Goal: Task Accomplishment & Management: Complete application form

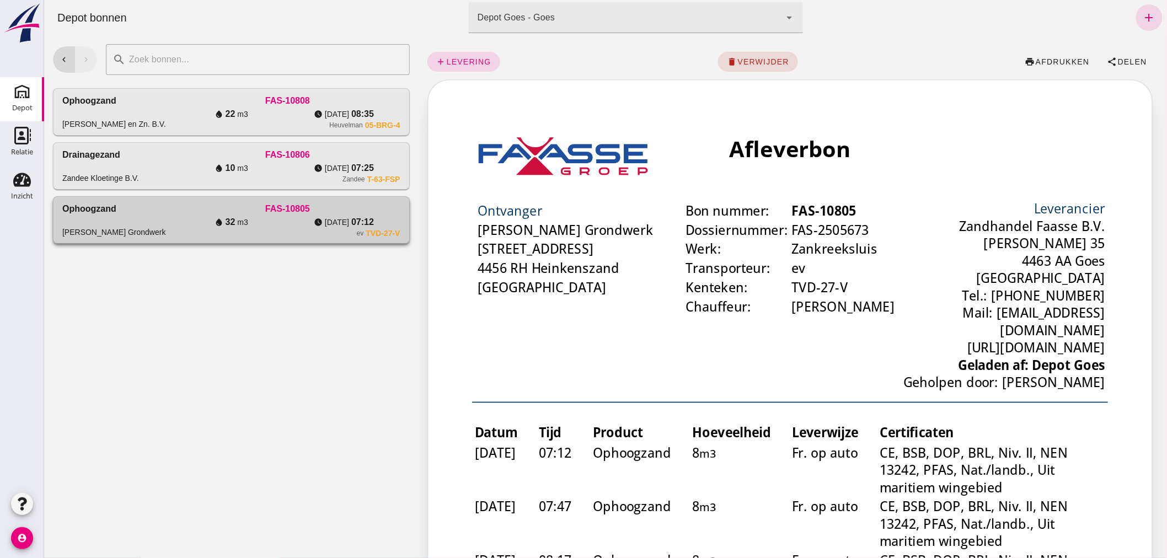
drag, startPoint x: 139, startPoint y: 219, endPoint x: 360, endPoint y: 240, distance: 221.5
click at [139, 219] on div "[PERSON_NAME] Grondwerk" at bounding box center [118, 219] width 112 height 35
click at [464, 58] on span "levering" at bounding box center [467, 61] width 45 height 9
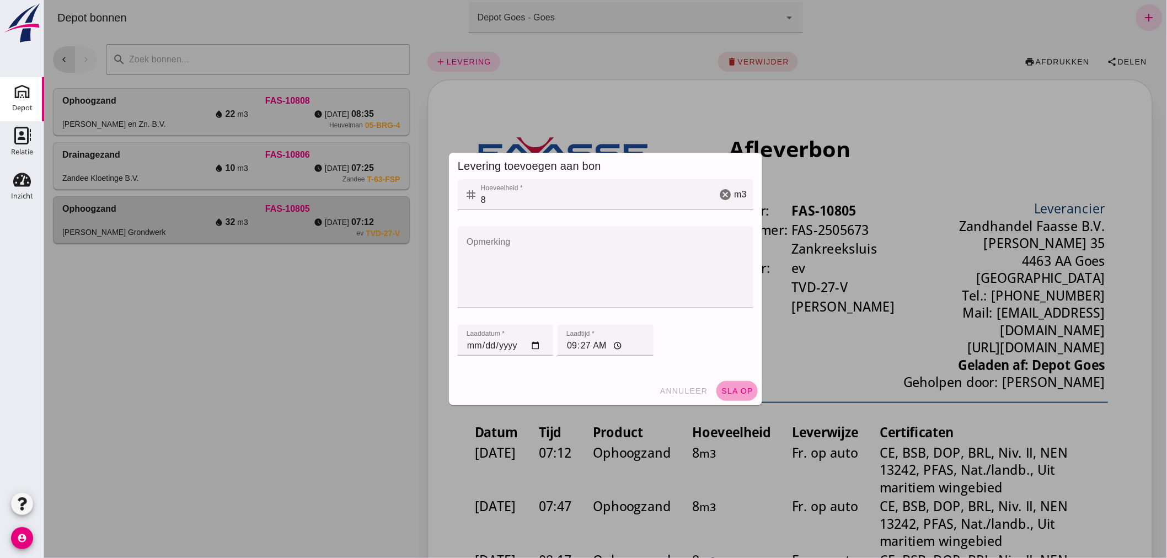
click at [731, 385] on button "sla op" at bounding box center [736, 391] width 41 height 20
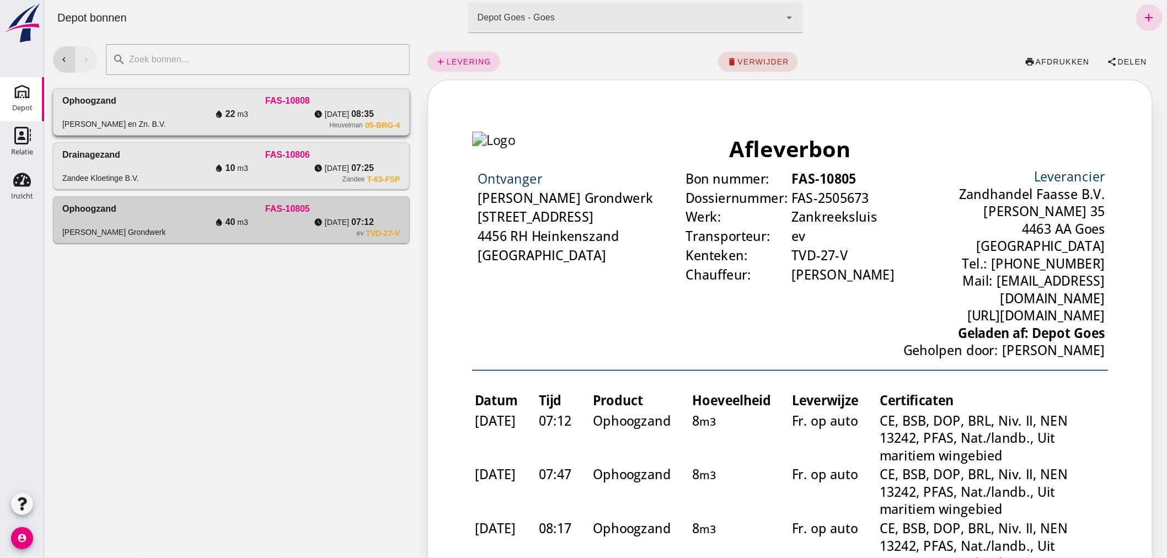
click at [154, 101] on div "Ophoogzand [PERSON_NAME] en Zn. B.V." at bounding box center [118, 111] width 112 height 35
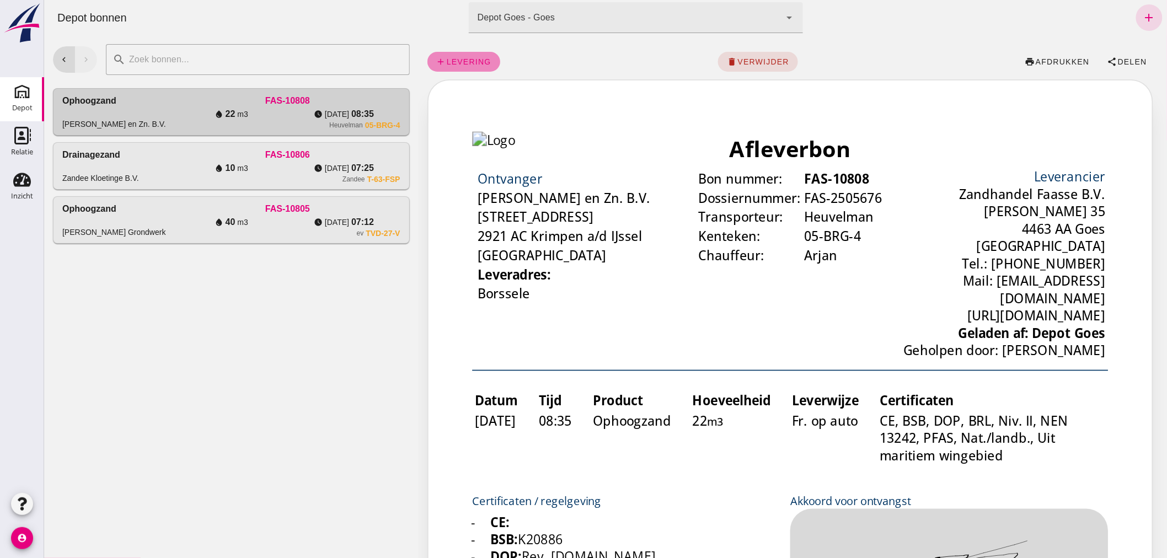
click at [469, 57] on span "levering" at bounding box center [467, 61] width 45 height 9
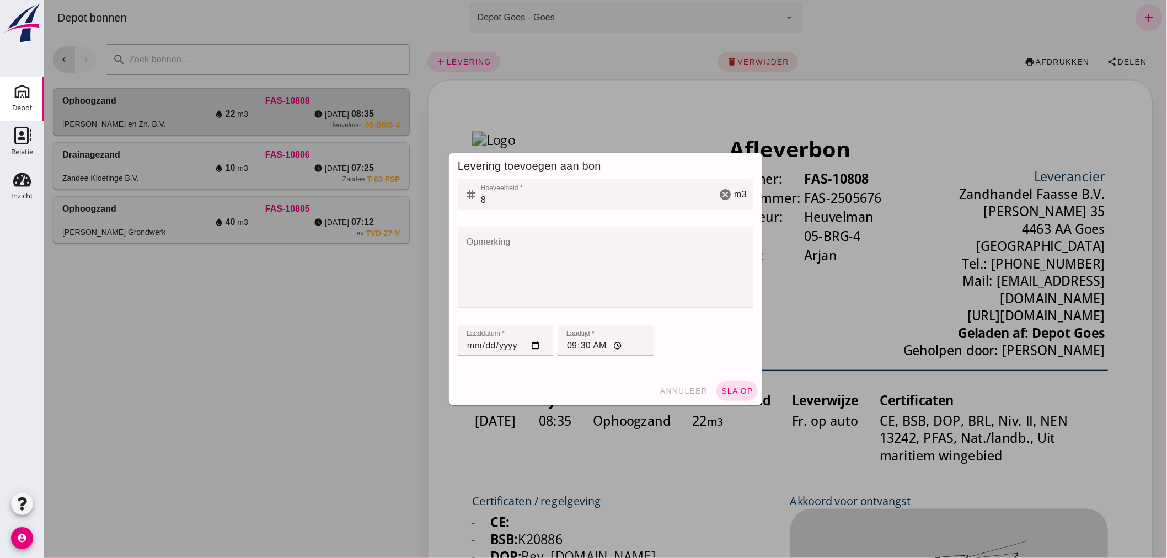
drag, startPoint x: 294, startPoint y: 335, endPoint x: 673, endPoint y: 403, distance: 384.2
click at [294, 335] on div at bounding box center [605, 279] width 1122 height 558
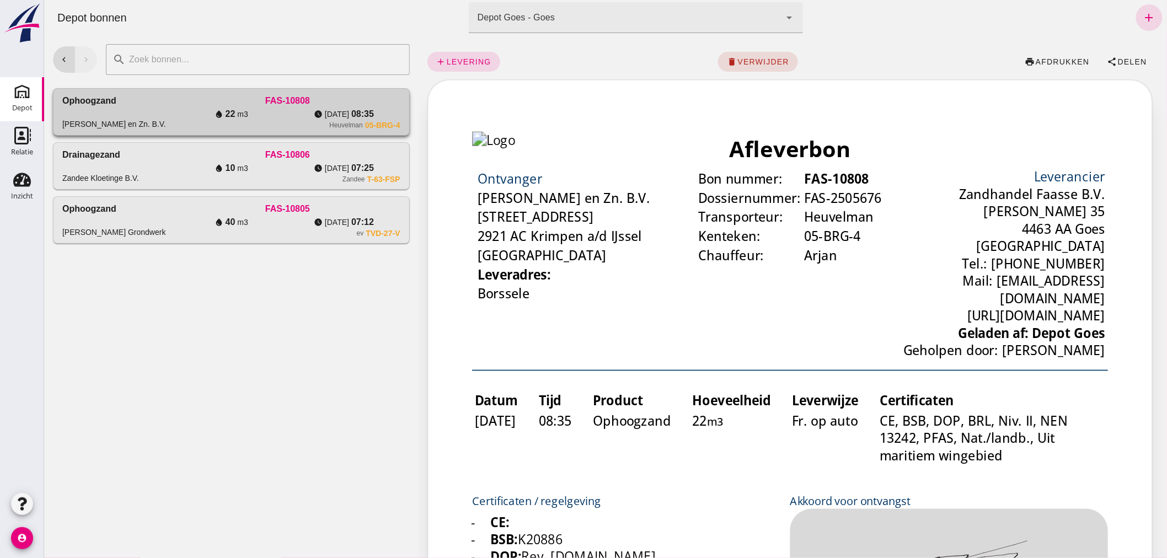
click at [169, 102] on div "Ophoogzand [PERSON_NAME] en Zn. B.V." at bounding box center [118, 111] width 112 height 35
click at [452, 58] on span "levering" at bounding box center [467, 61] width 45 height 9
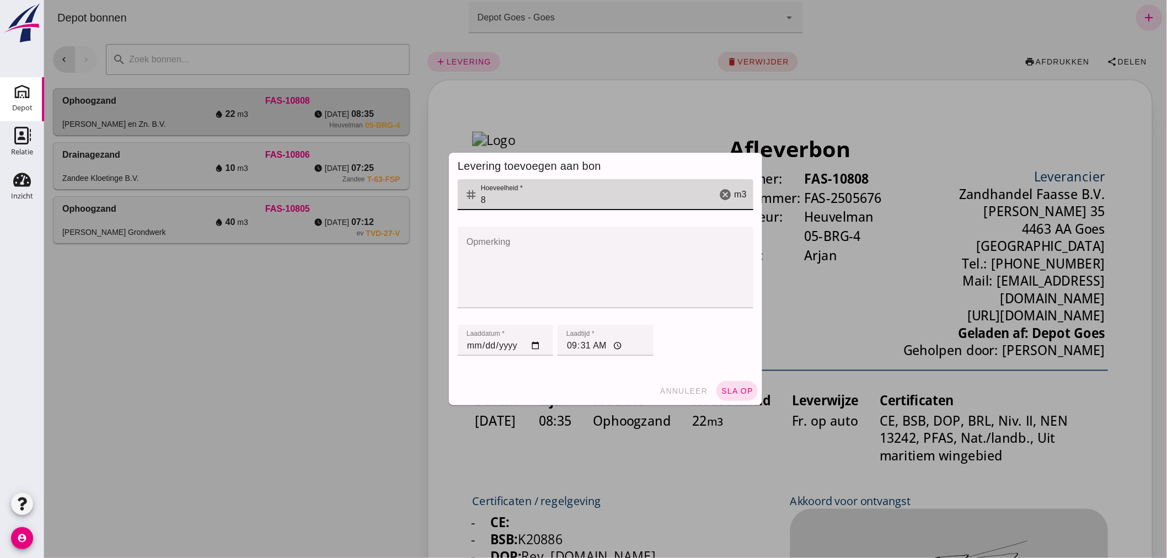
drag, startPoint x: 497, startPoint y: 195, endPoint x: 456, endPoint y: 196, distance: 41.4
click at [457, 196] on div "tag Hoeveelheid * Hoeveelheid * 8 cancel m3" at bounding box center [605, 194] width 296 height 31
type input "22"
click at [729, 384] on button "sla op" at bounding box center [736, 391] width 41 height 20
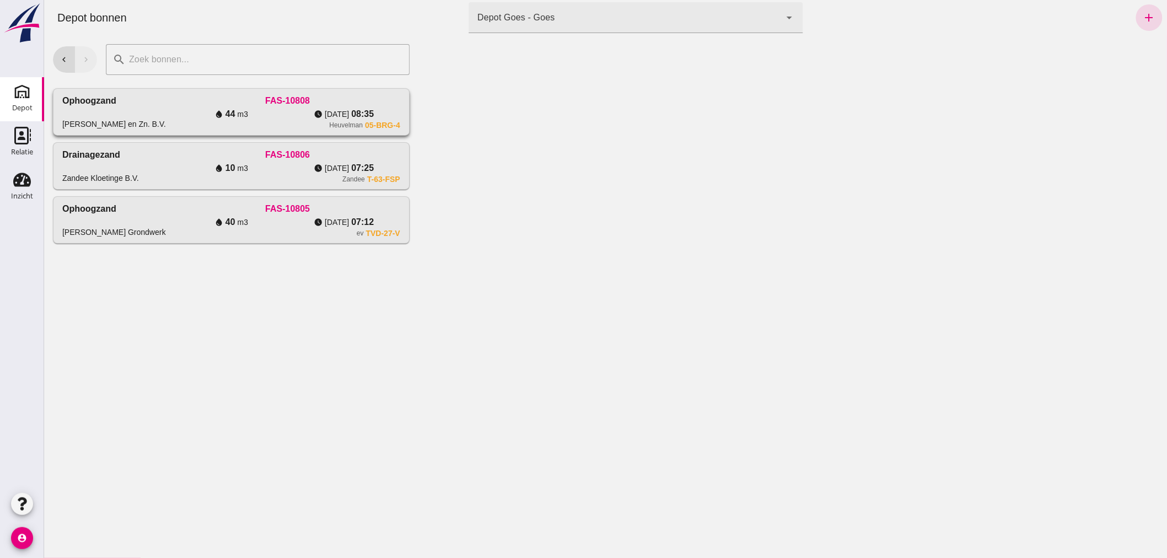
click at [165, 106] on div "Ophoogzand [PERSON_NAME] en Zn. B.V." at bounding box center [118, 111] width 112 height 35
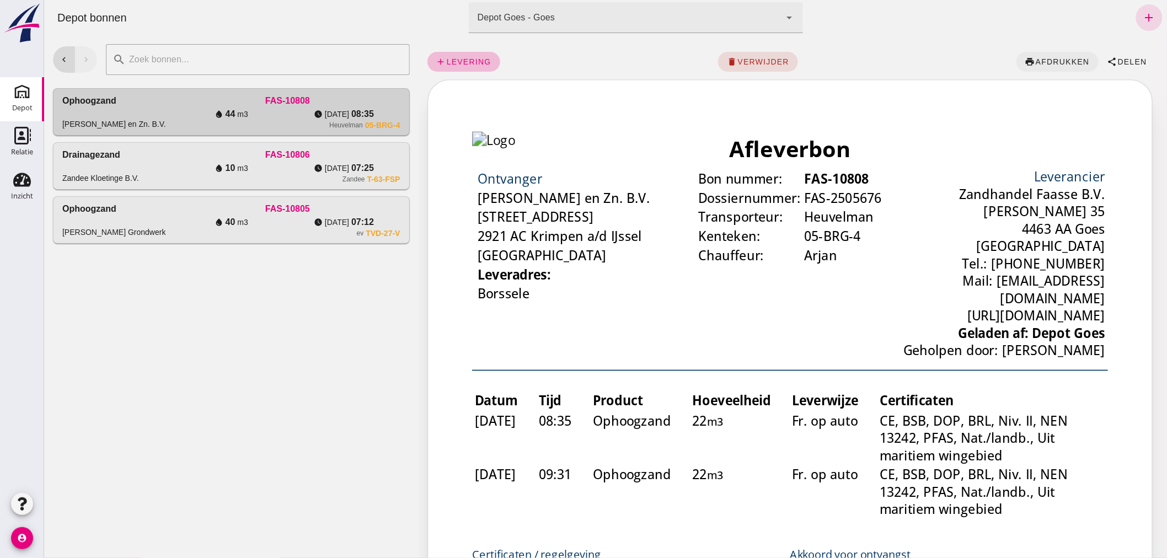
click at [1043, 57] on span "afdrukken" at bounding box center [1061, 61] width 55 height 9
click at [160, 215] on div "[PERSON_NAME] Grondwerk" at bounding box center [118, 219] width 112 height 35
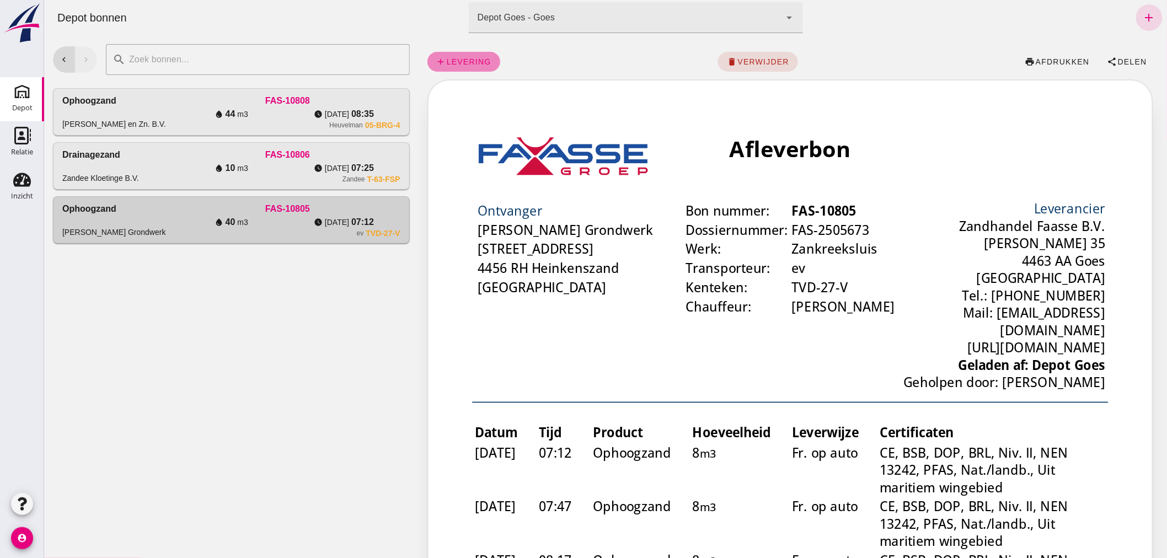
click at [458, 58] on span "levering" at bounding box center [467, 61] width 45 height 9
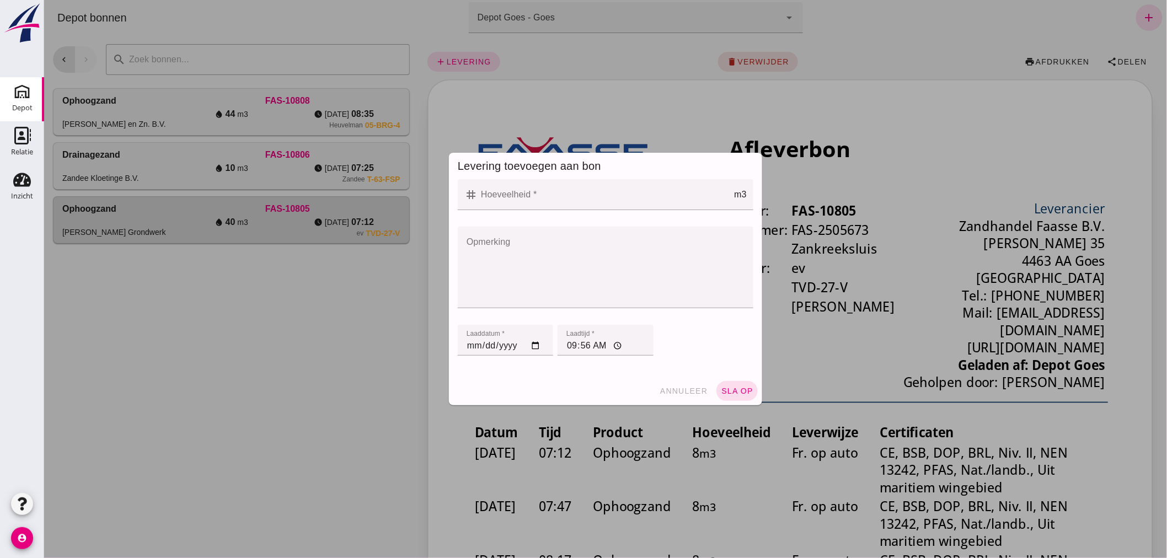
click at [566, 197] on input "Hoeveelheid *" at bounding box center [605, 194] width 256 height 31
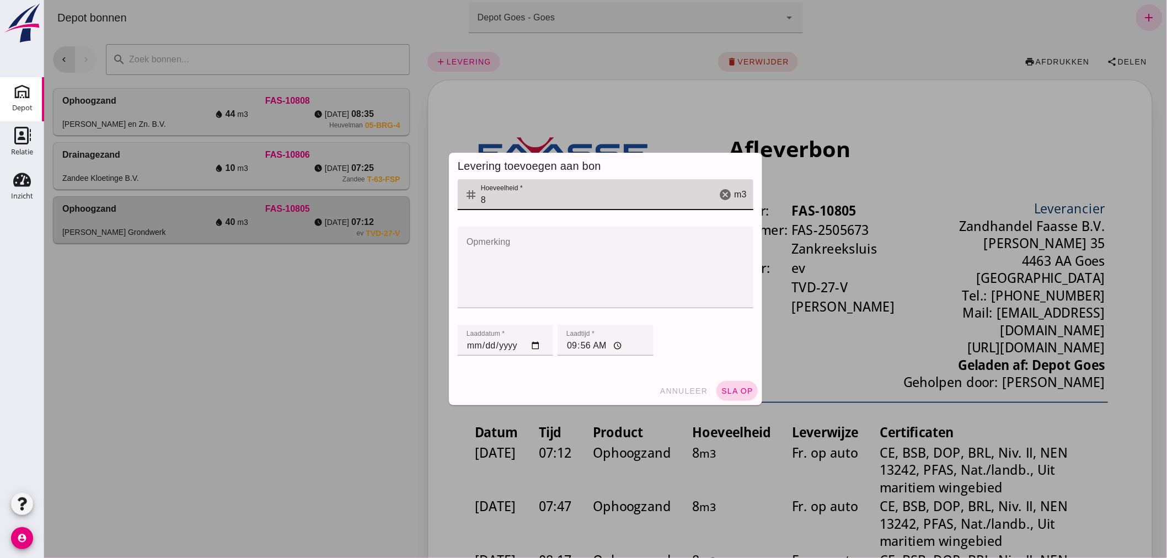
type input "8"
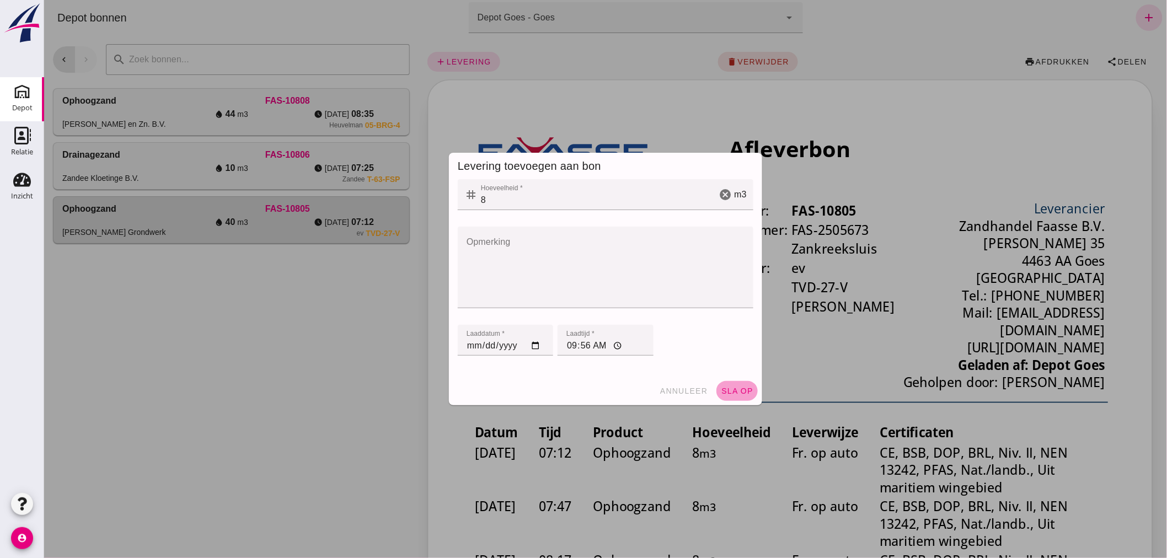
click at [737, 389] on span "sla op" at bounding box center [736, 390] width 33 height 9
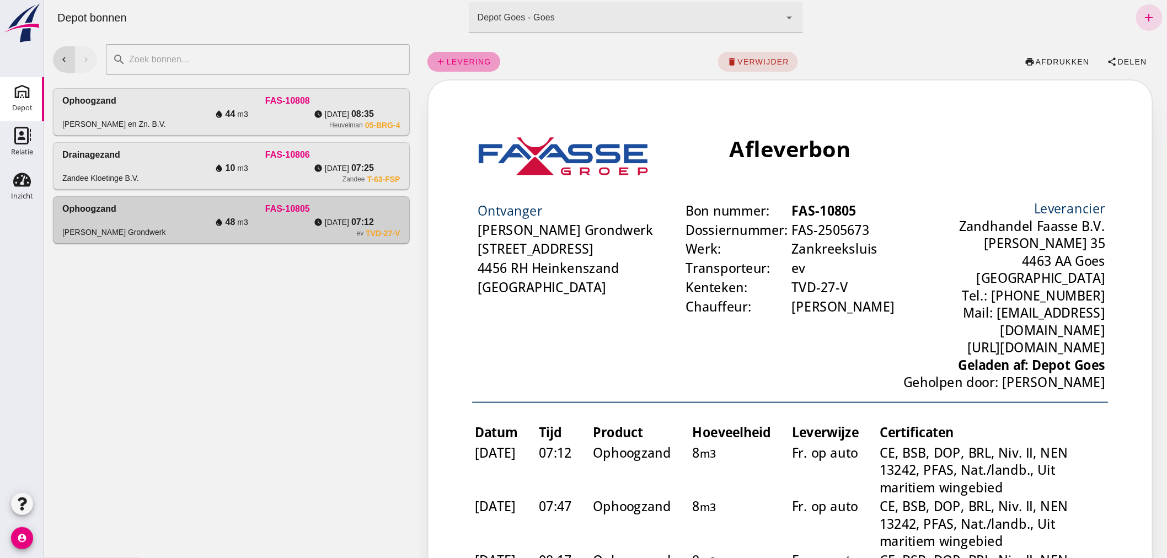
click at [456, 53] on link "add levering" at bounding box center [463, 62] width 73 height 20
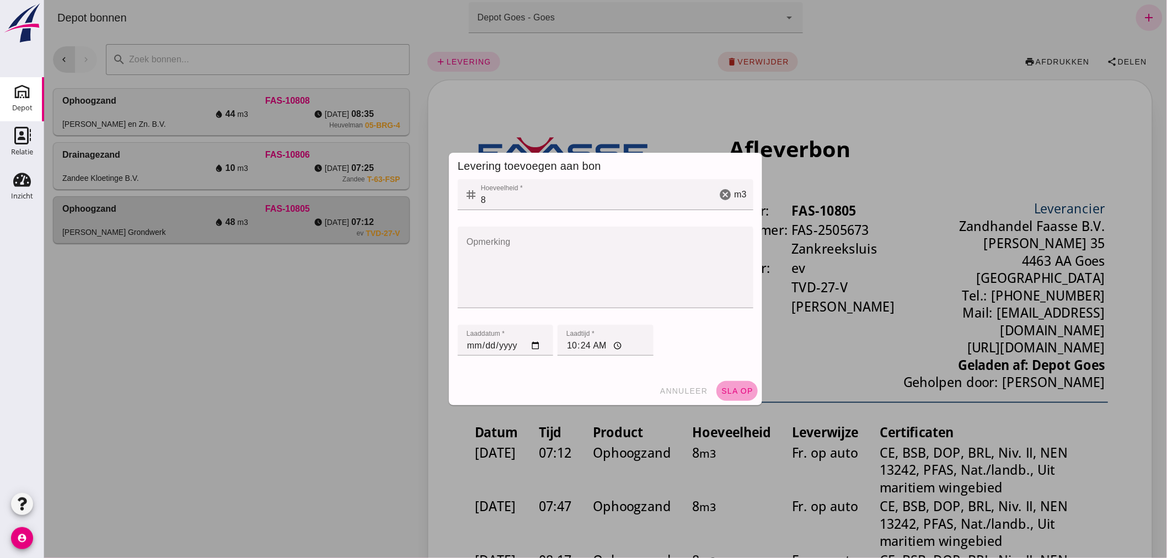
click at [729, 390] on span "sla op" at bounding box center [736, 390] width 33 height 9
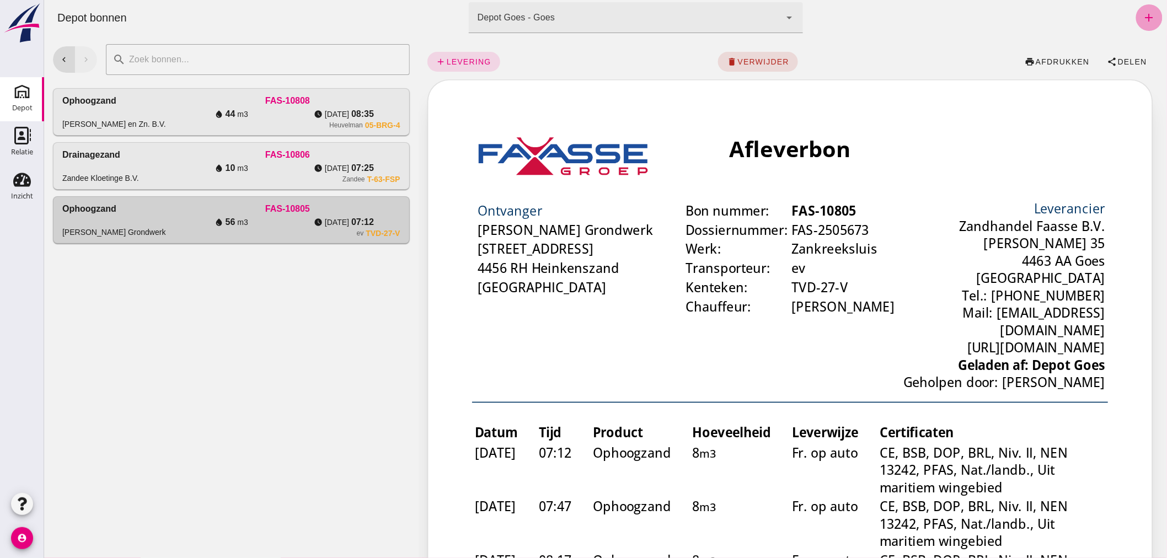
click at [1142, 12] on icon "add" at bounding box center [1148, 17] width 13 height 13
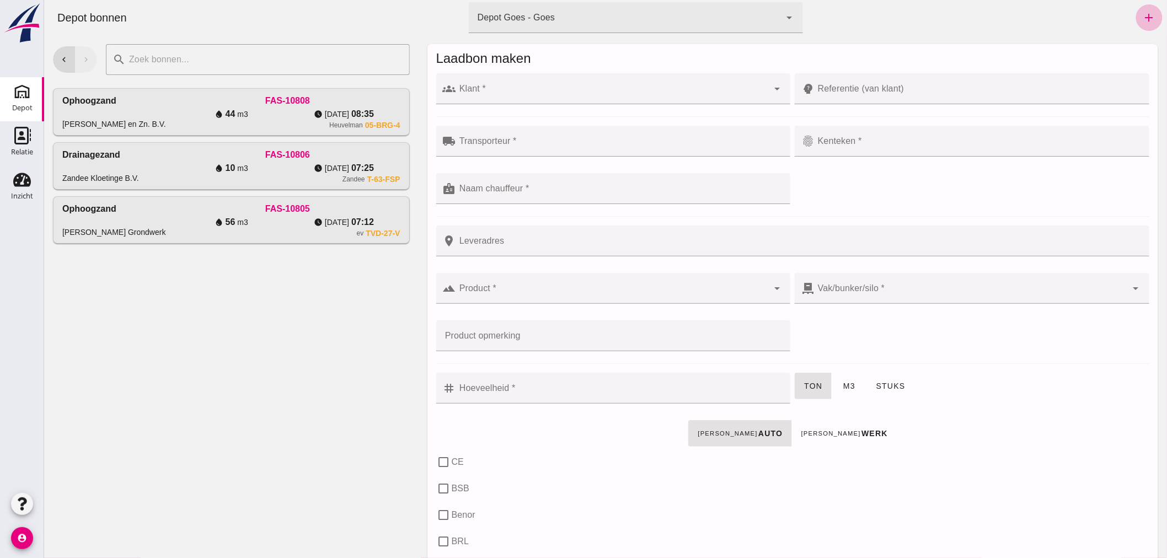
click at [568, 88] on input "Klant *" at bounding box center [611, 94] width 313 height 13
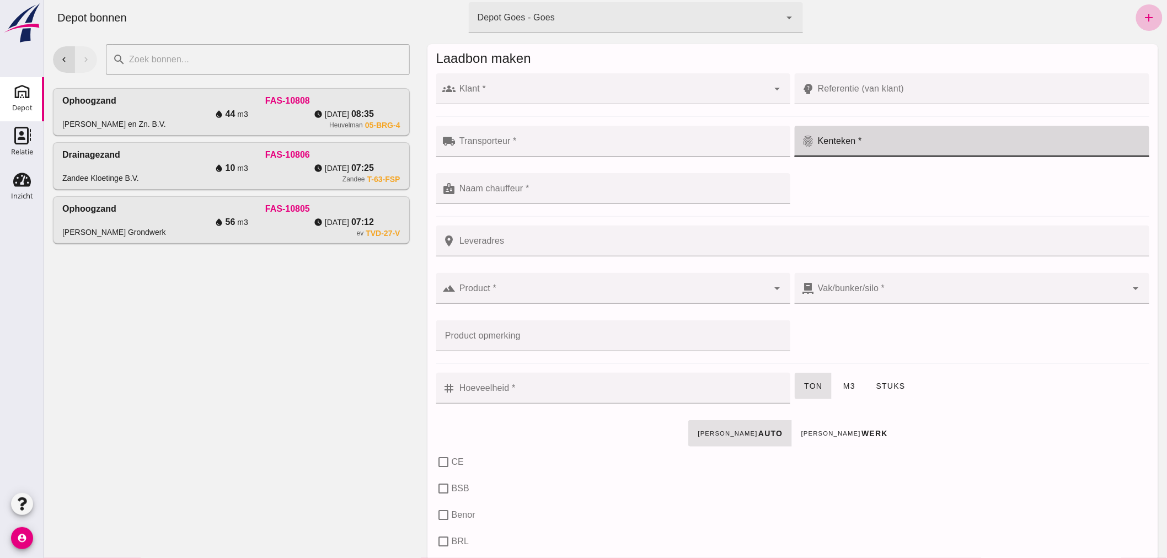
click at [885, 139] on div at bounding box center [978, 141] width 328 height 31
type input "TBH-39-D"
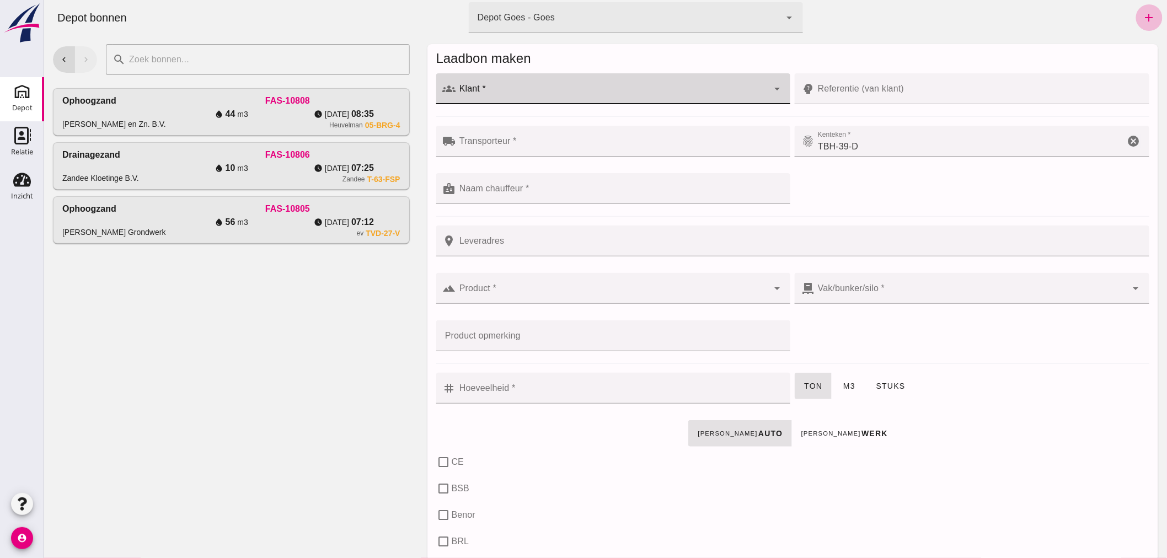
click at [604, 84] on div at bounding box center [611, 88] width 313 height 31
click at [537, 120] on div "Van der Weele" at bounding box center [617, 121] width 316 height 13
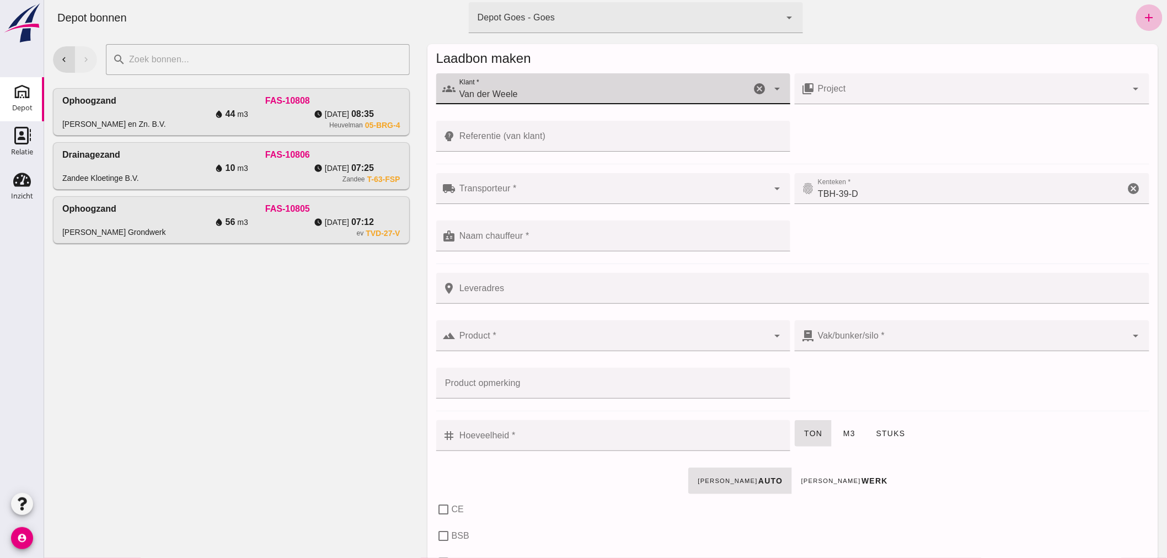
type input "Van der Weele"
click at [569, 189] on input "Transporteur *" at bounding box center [611, 193] width 313 height 13
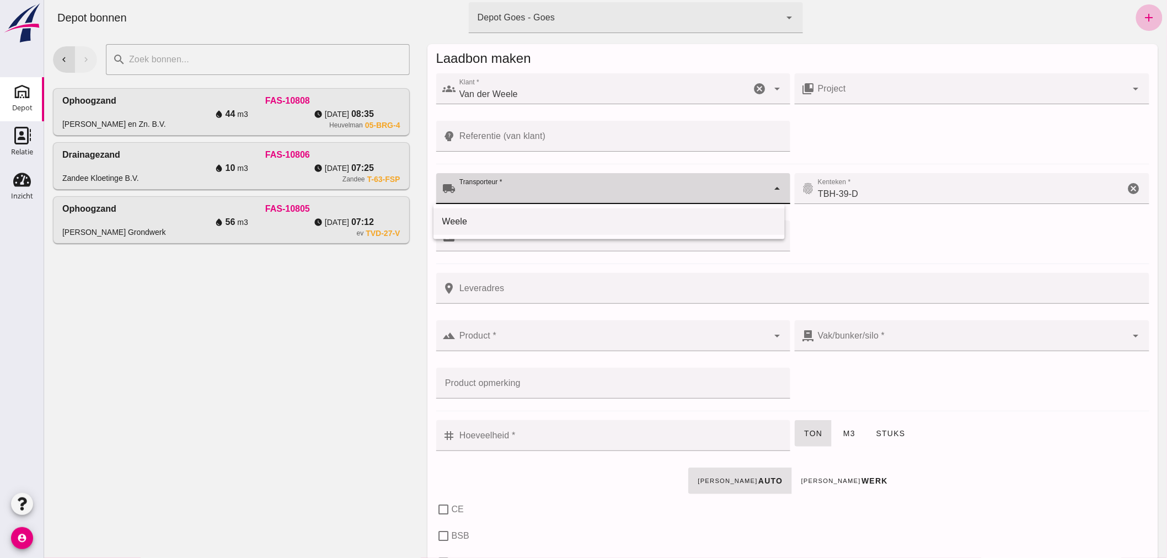
click at [495, 226] on div "Weele" at bounding box center [609, 221] width 334 height 13
type input "Weele"
click at [535, 238] on input "Naam chauffeur *" at bounding box center [611, 241] width 313 height 13
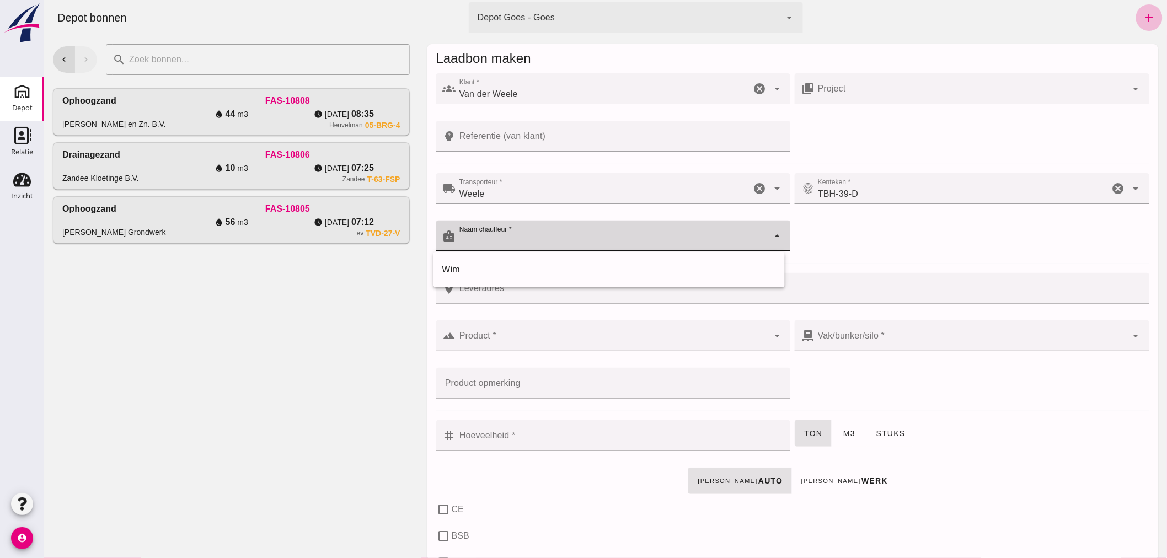
click at [770, 84] on icon "arrow_drop_down" at bounding box center [776, 88] width 13 height 13
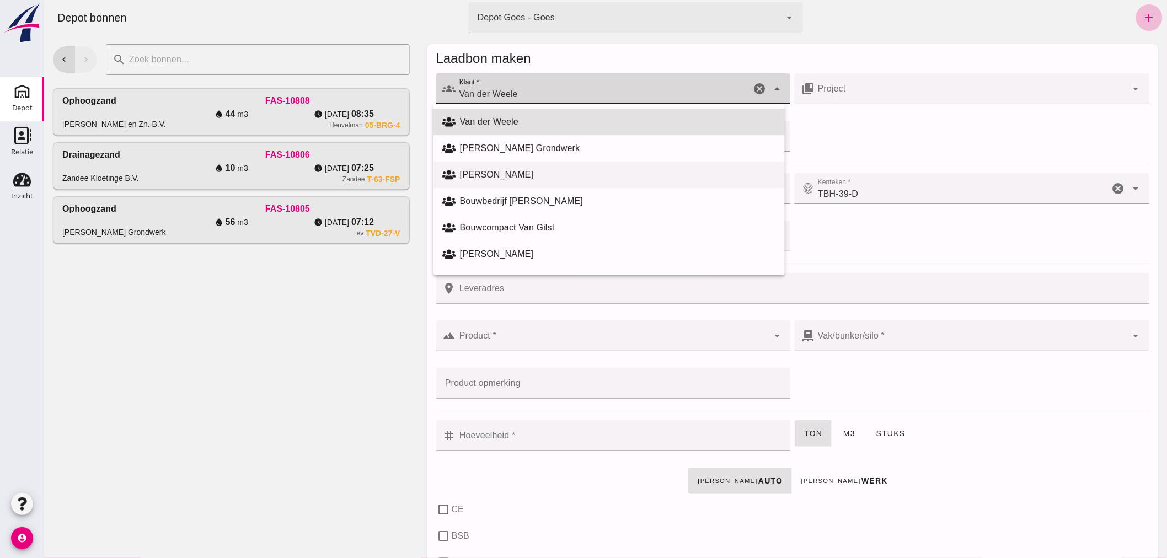
click at [548, 171] on div "[PERSON_NAME]" at bounding box center [617, 174] width 316 height 13
type input "[PERSON_NAME]"
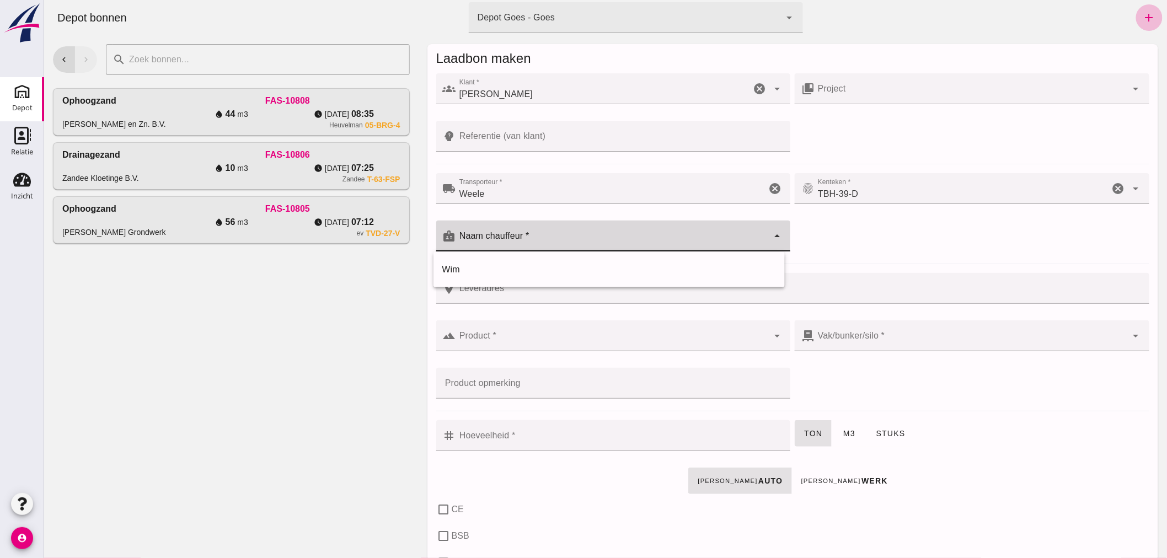
click at [548, 241] on input "Naam chauffeur *" at bounding box center [611, 241] width 313 height 13
type input "[PERSON_NAME]"
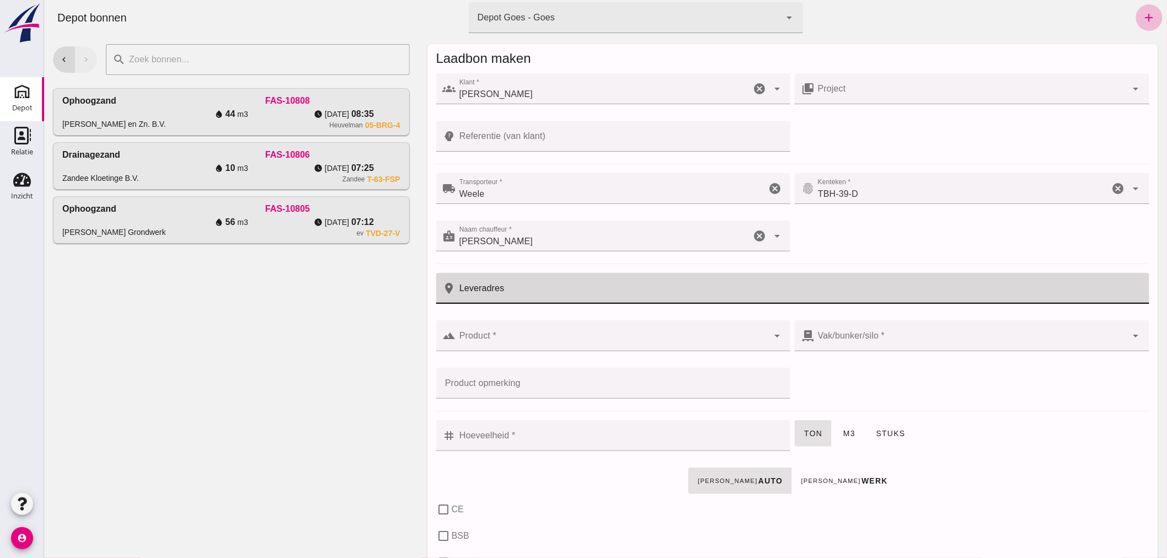
click at [545, 289] on input "Leveradres" at bounding box center [798, 288] width 686 height 31
type input "Colijnsplaat"
click at [512, 335] on input "Product *" at bounding box center [611, 341] width 313 height 13
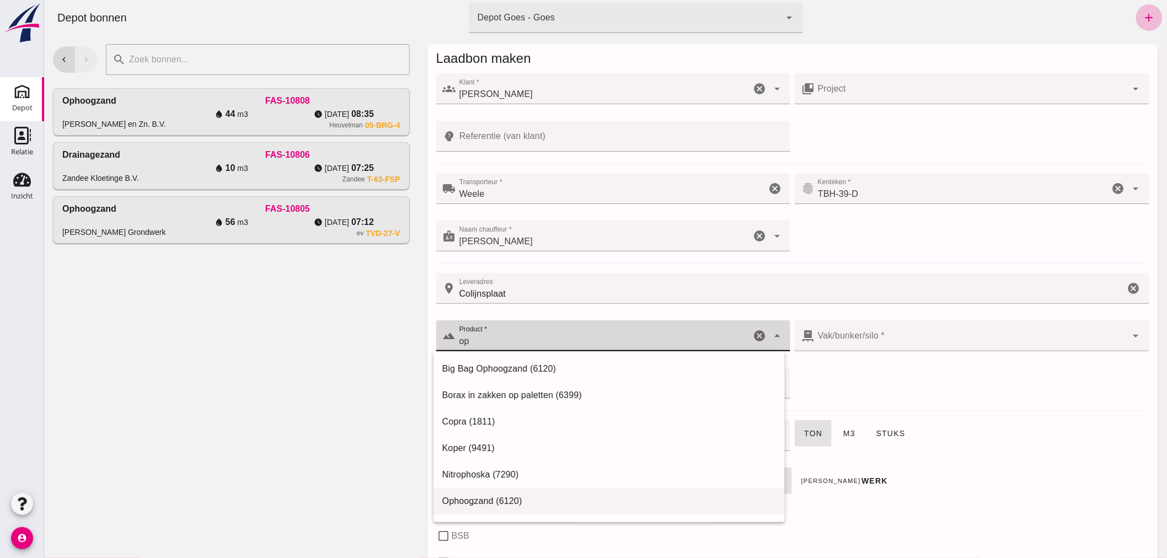
click at [502, 499] on div "Ophoogzand (6120)" at bounding box center [609, 501] width 334 height 13
type input "Ophoogzand (6120)"
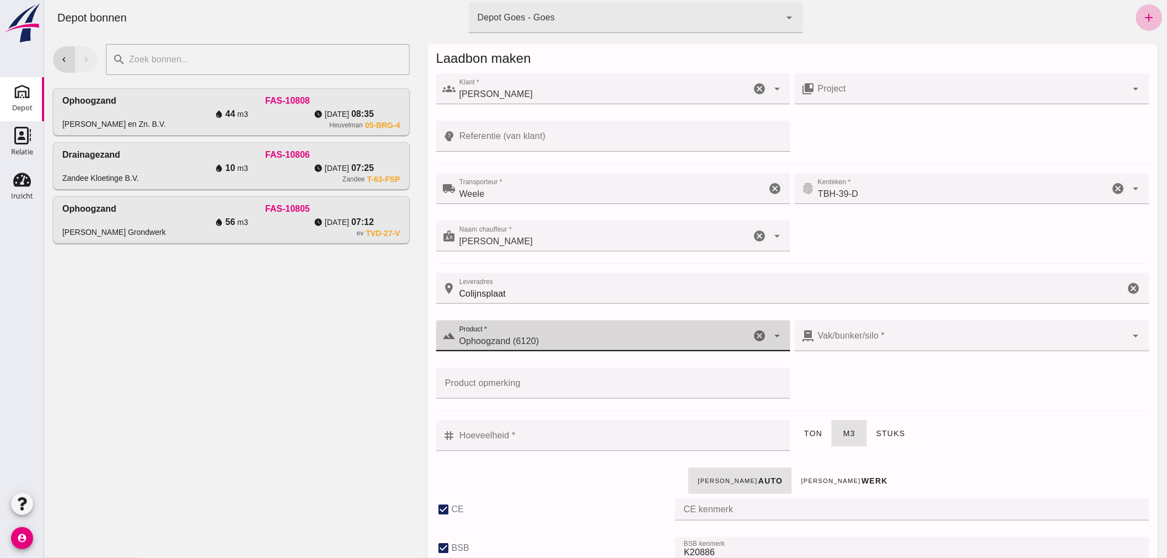
checkbox input "true"
type input "40"
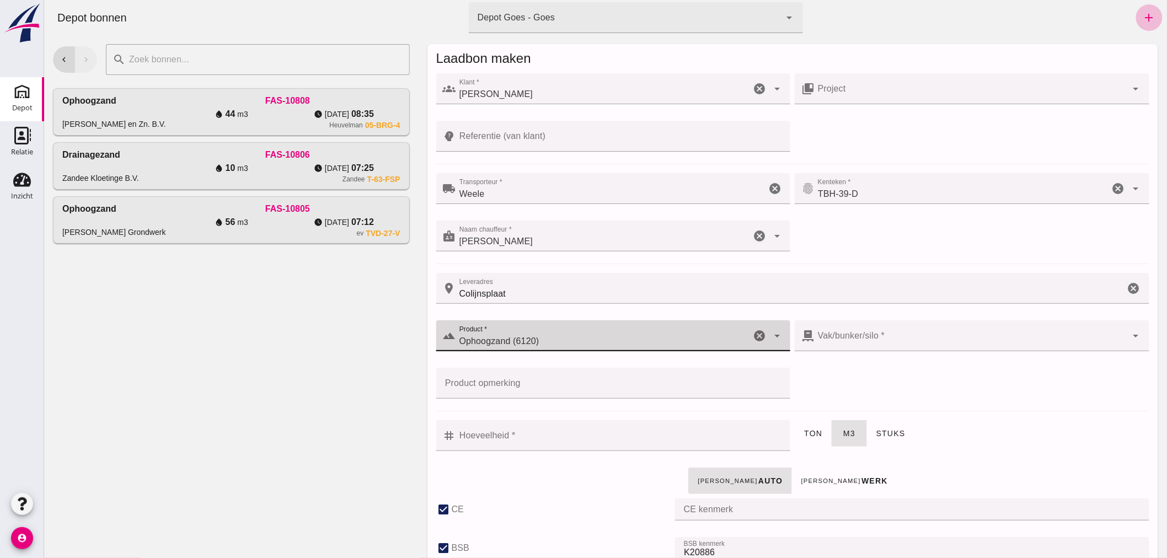
checkbox input "true"
type input "38"
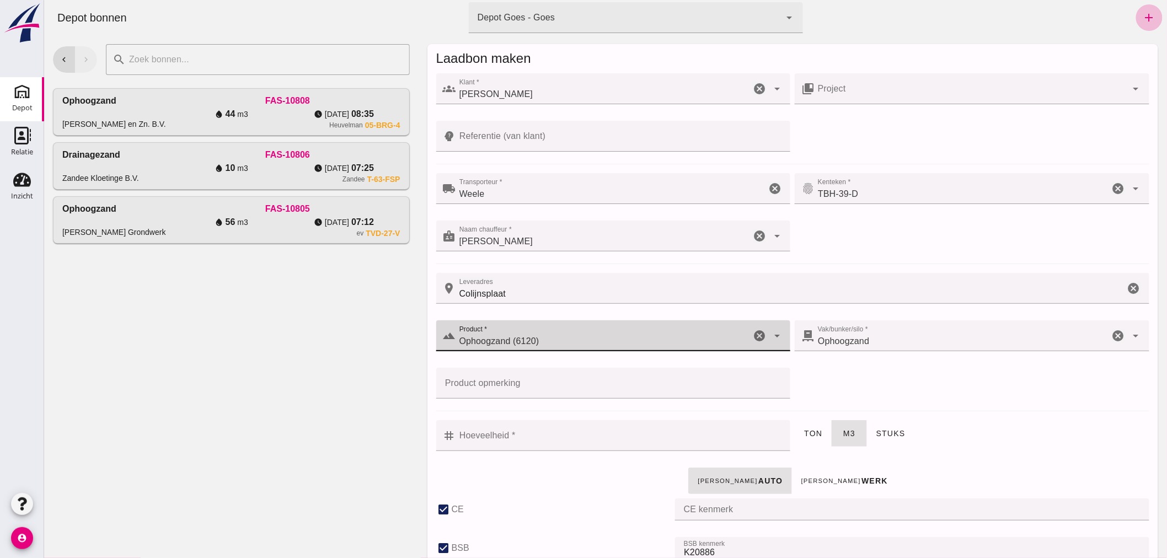
type input "Ophoogzand (6120)"
click at [577, 436] on input "Hoeveelheid *" at bounding box center [619, 435] width 328 height 31
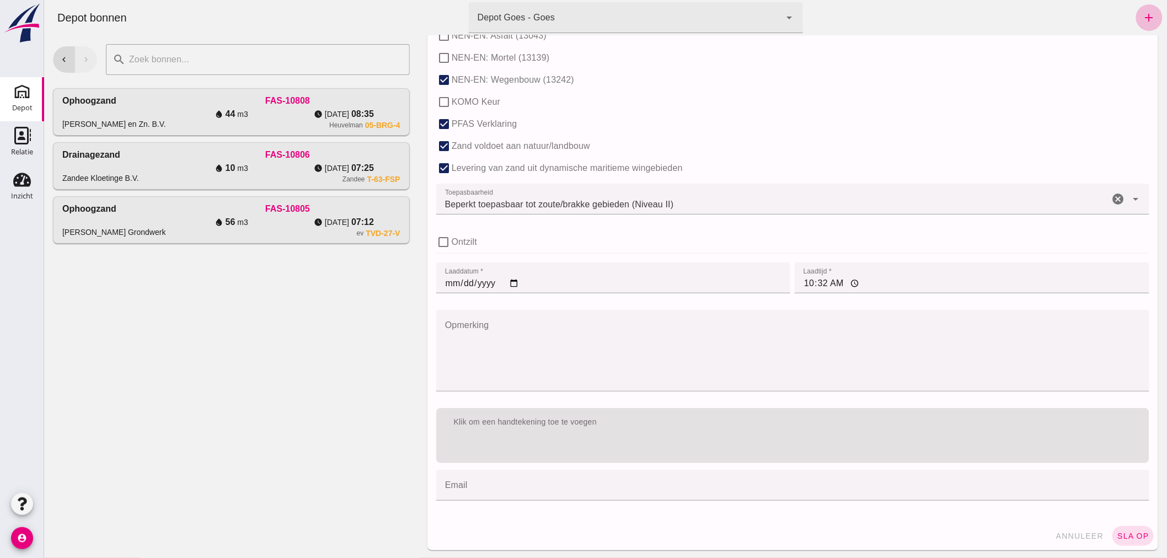
scroll to position [677, 0]
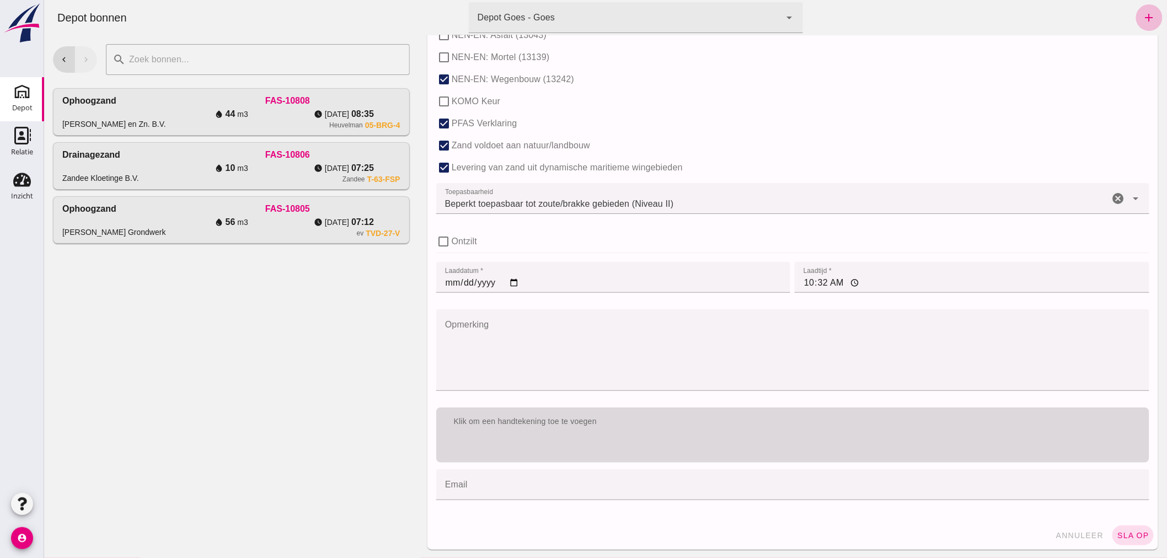
type input "10"
click at [641, 429] on div "Klik om een handtekening toe te voegen" at bounding box center [792, 421] width 713 height 29
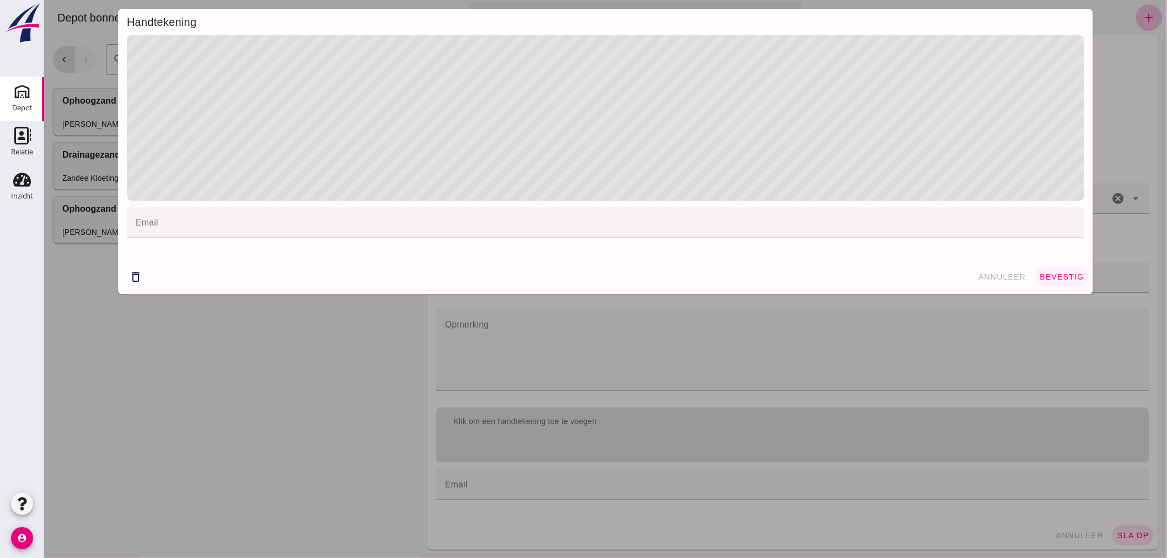
click at [1057, 277] on span "bevestig" at bounding box center [1061, 276] width 45 height 9
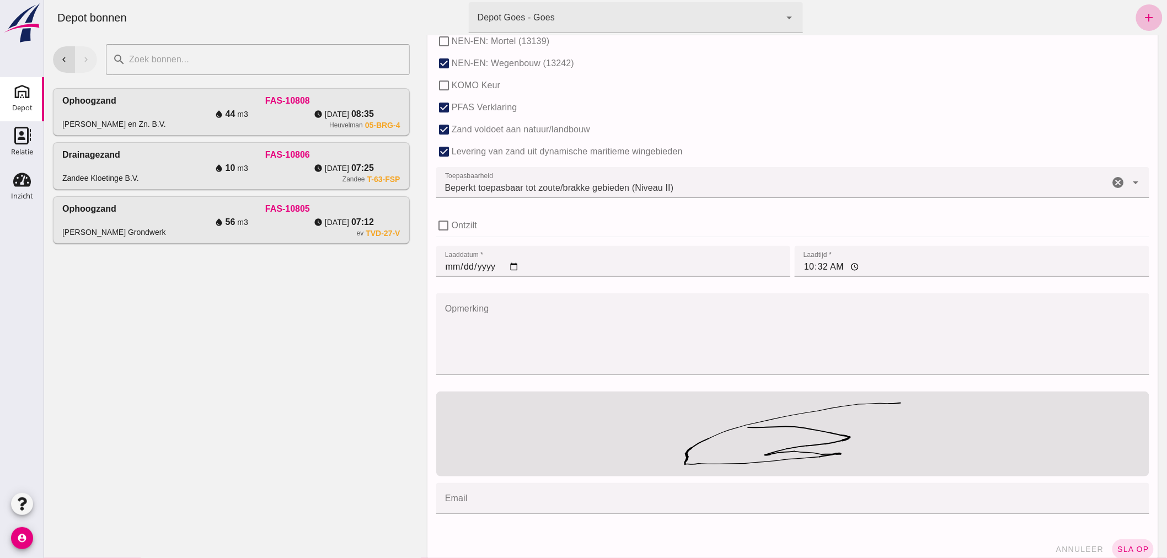
scroll to position [707, 0]
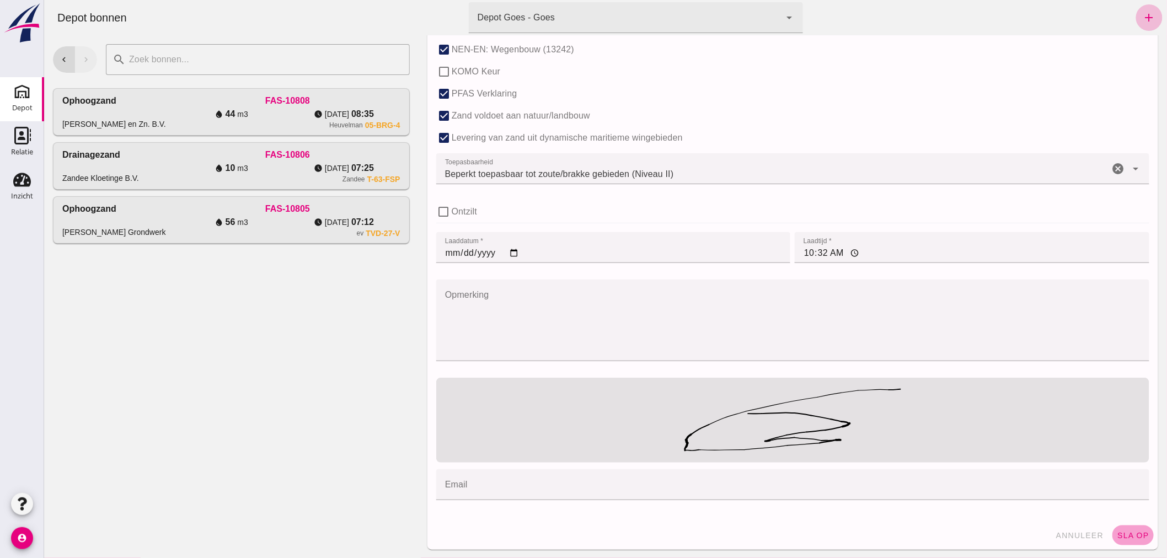
click at [1122, 534] on span "sla op" at bounding box center [1132, 535] width 33 height 9
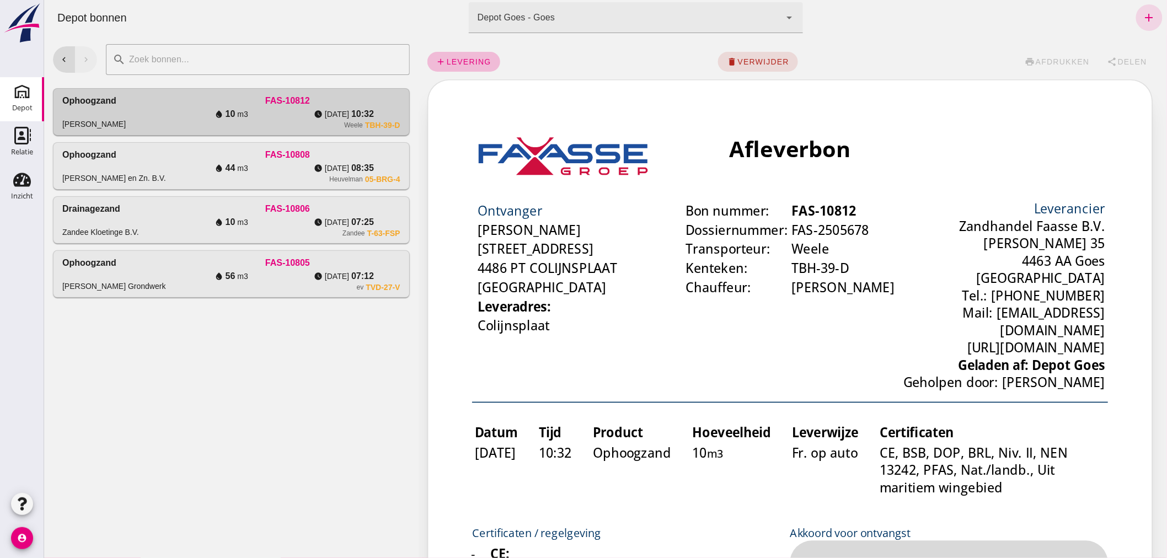
scroll to position [0, 0]
click at [1044, 58] on span "afdrukken" at bounding box center [1061, 61] width 55 height 9
click at [161, 276] on div "[PERSON_NAME] Grondwerk" at bounding box center [118, 273] width 112 height 35
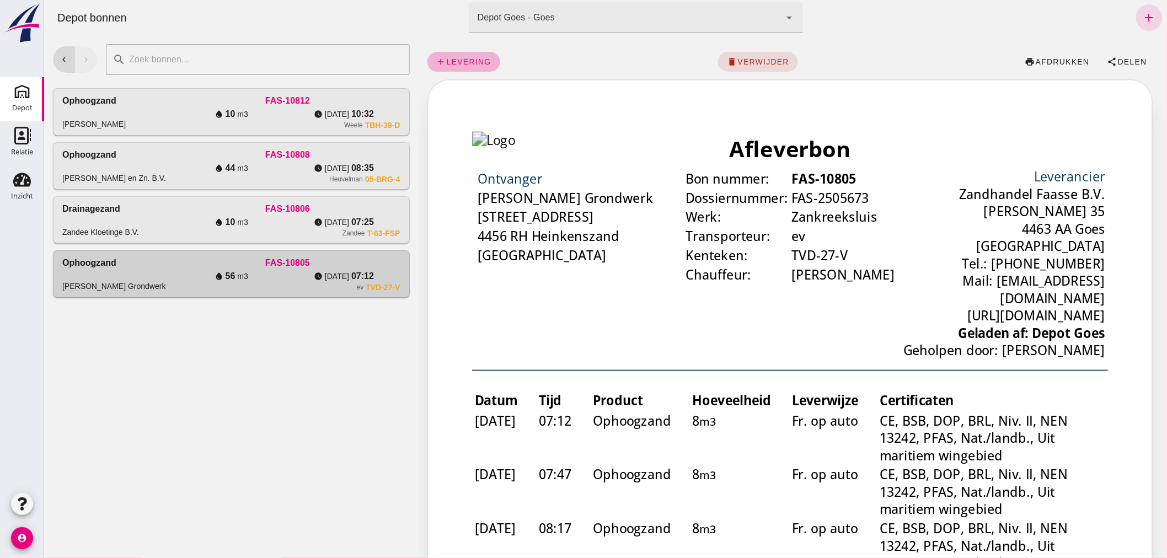
click at [456, 60] on span "levering" at bounding box center [467, 61] width 45 height 9
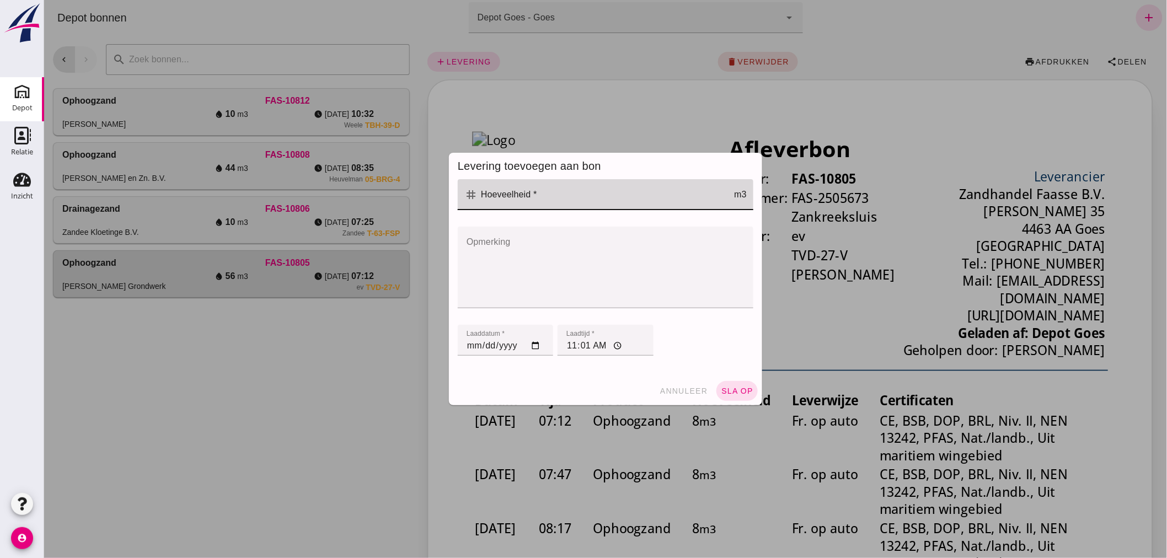
drag, startPoint x: 543, startPoint y: 202, endPoint x: 537, endPoint y: 207, distance: 8.2
click at [542, 201] on input "Hoeveelheid *" at bounding box center [605, 194] width 256 height 31
type input "8"
click at [722, 382] on button "sla op" at bounding box center [736, 391] width 41 height 20
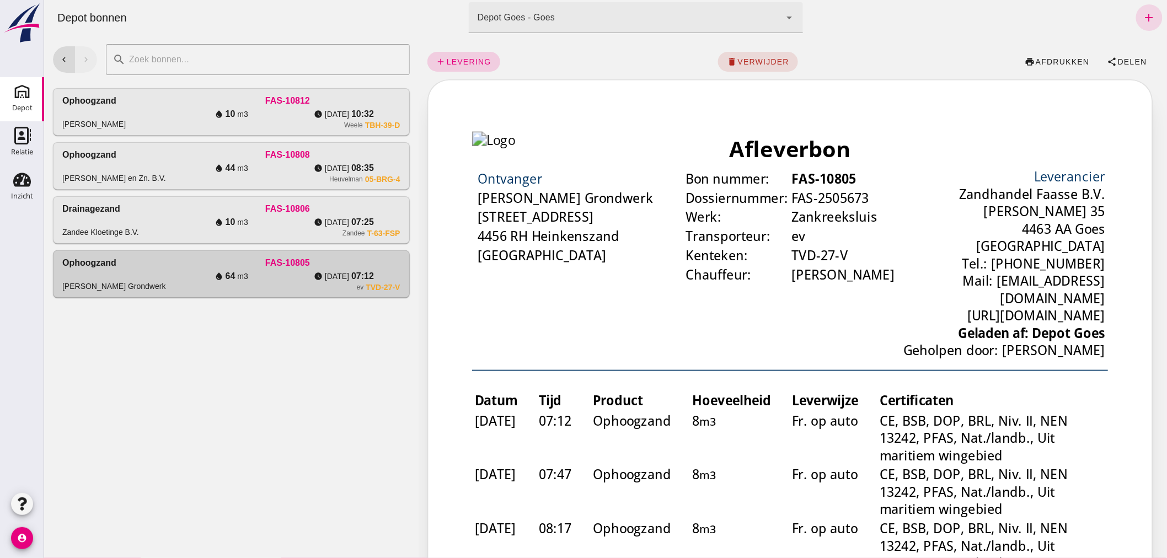
click at [461, 58] on span "levering" at bounding box center [467, 61] width 45 height 9
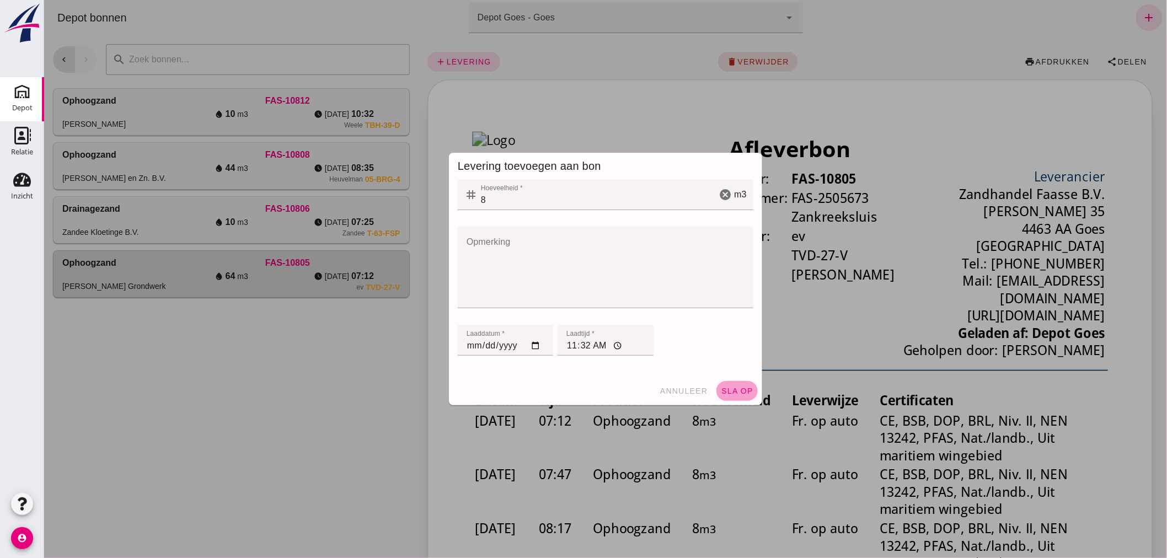
click at [731, 389] on span "sla op" at bounding box center [736, 390] width 33 height 9
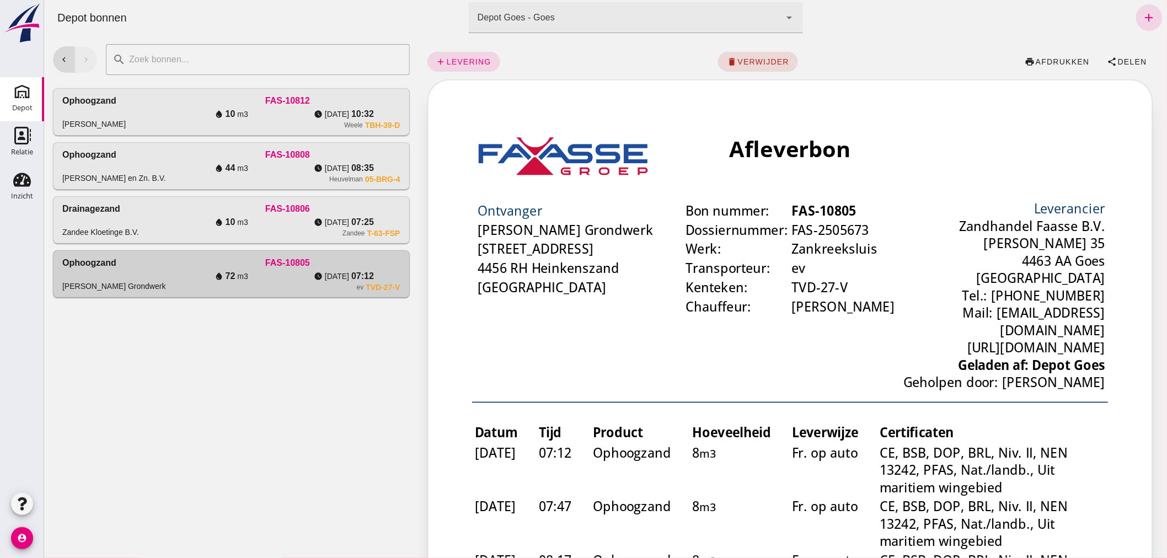
drag, startPoint x: 1136, startPoint y: 15, endPoint x: 949, endPoint y: 0, distance: 187.0
click at [1142, 15] on icon "add" at bounding box center [1148, 17] width 13 height 13
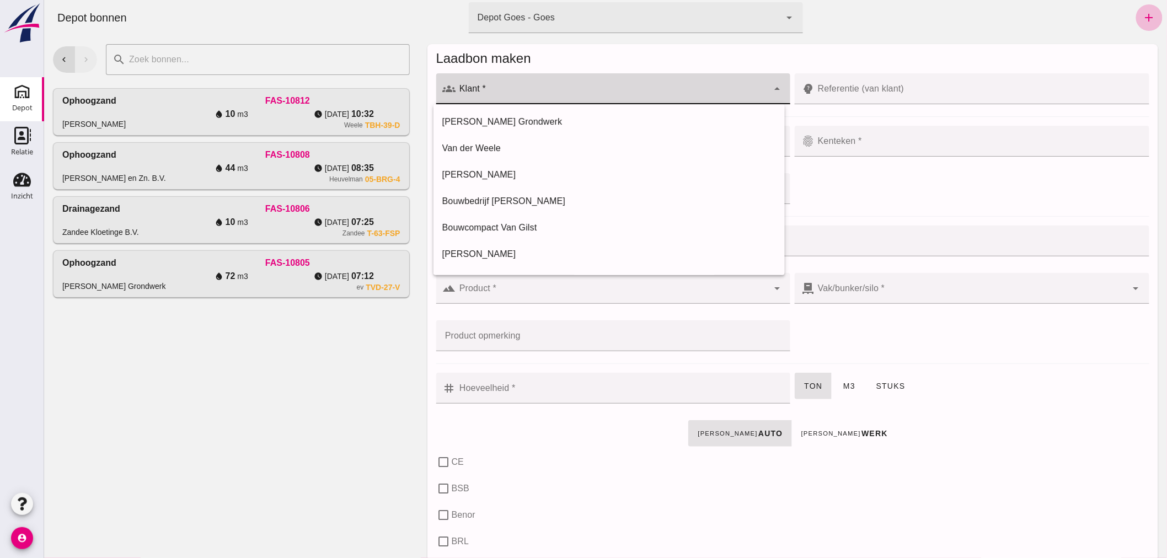
click at [552, 90] on input "Klant *" at bounding box center [611, 94] width 313 height 13
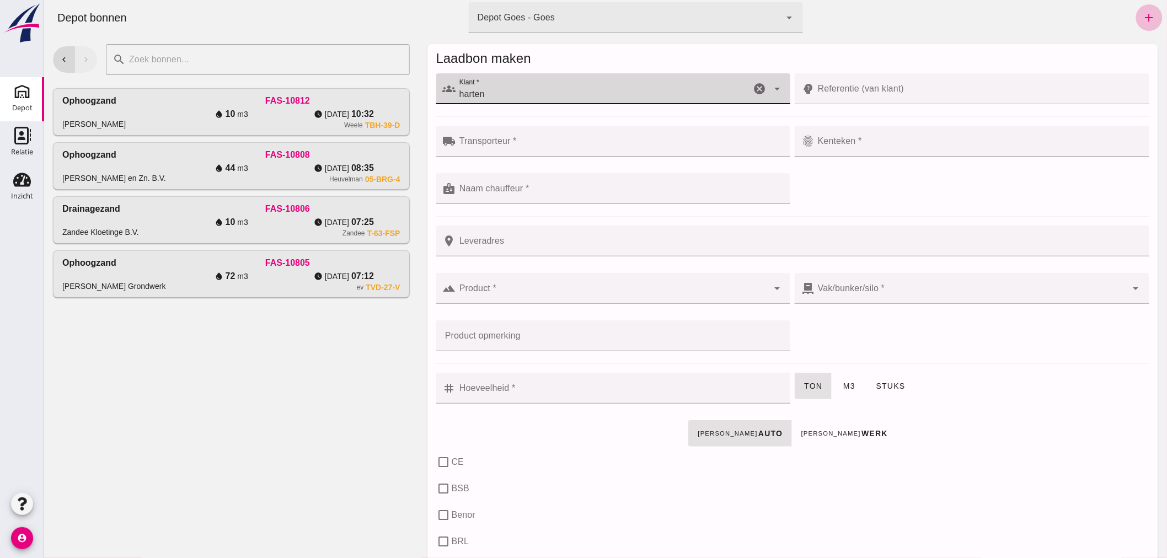
type input "harten"
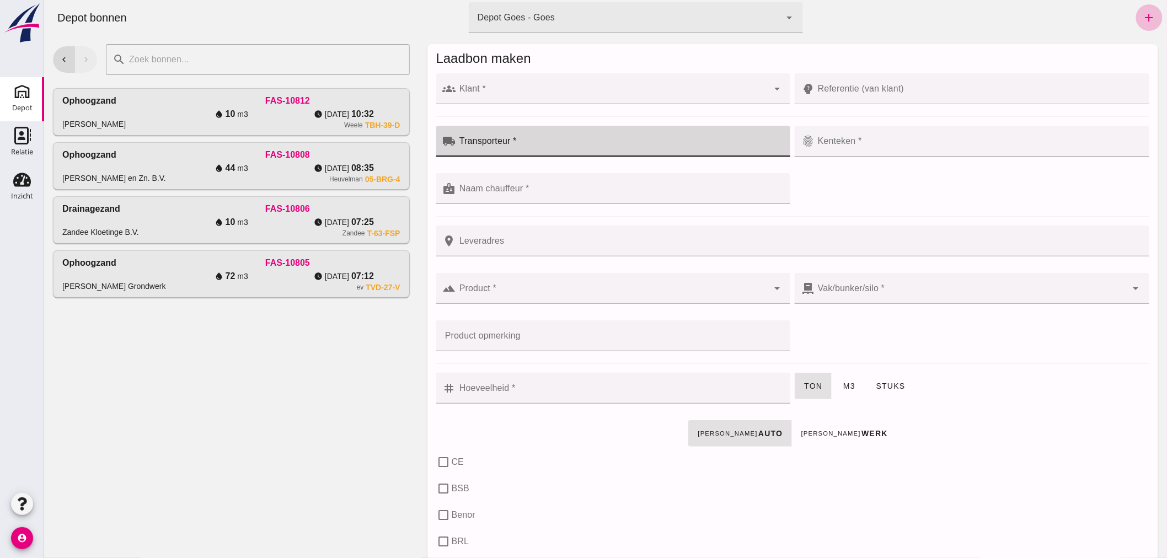
click at [556, 136] on div at bounding box center [619, 141] width 328 height 31
click at [529, 93] on input "Klant *" at bounding box center [611, 94] width 313 height 13
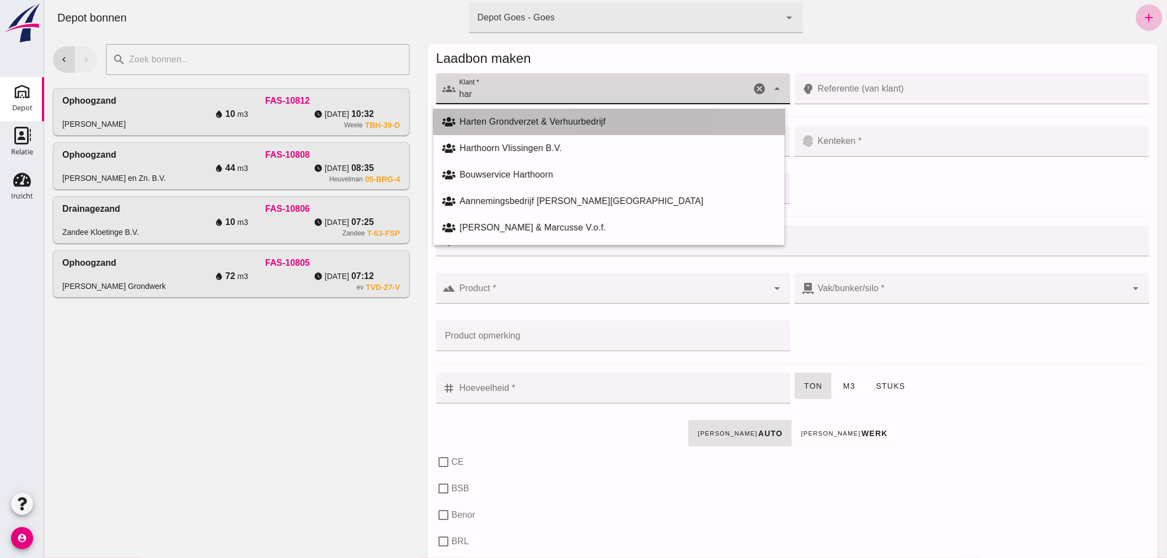
click at [527, 116] on div "Harten Grondverzet & Verhuurbedrijf" at bounding box center [617, 121] width 316 height 13
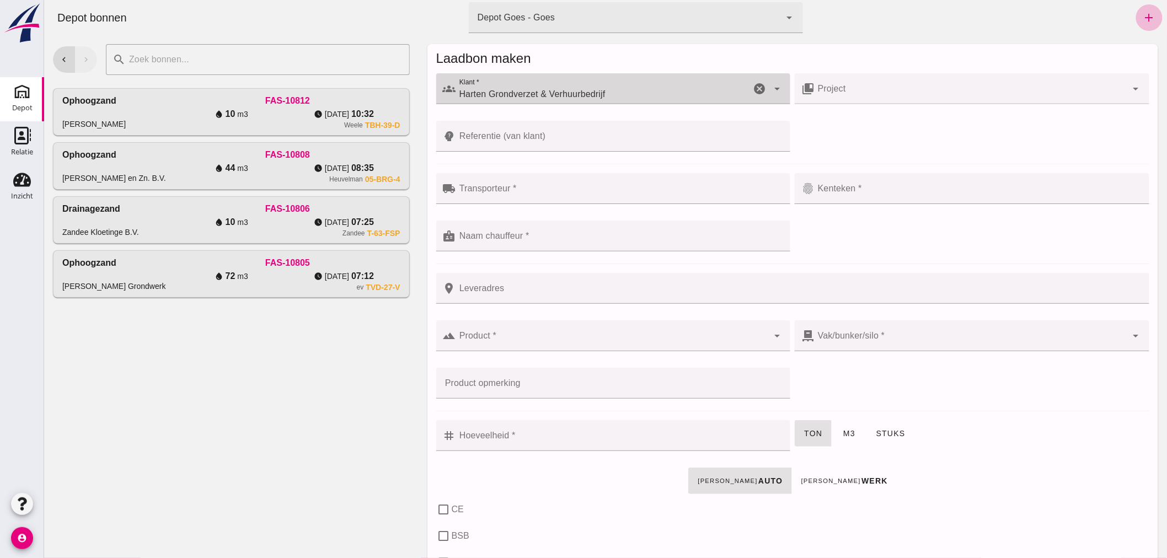
type input "Harten Grondverzet & Verhuurbedrijf"
click at [540, 189] on input "Transporteur *" at bounding box center [619, 193] width 328 height 13
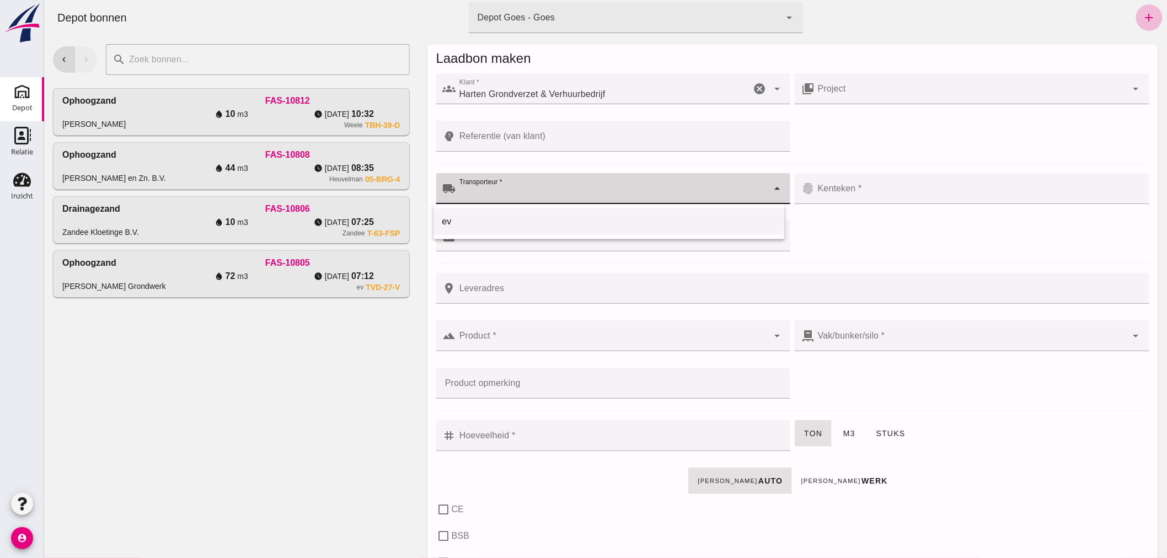
click at [524, 215] on div "ev" at bounding box center [609, 221] width 334 height 13
type input "ev"
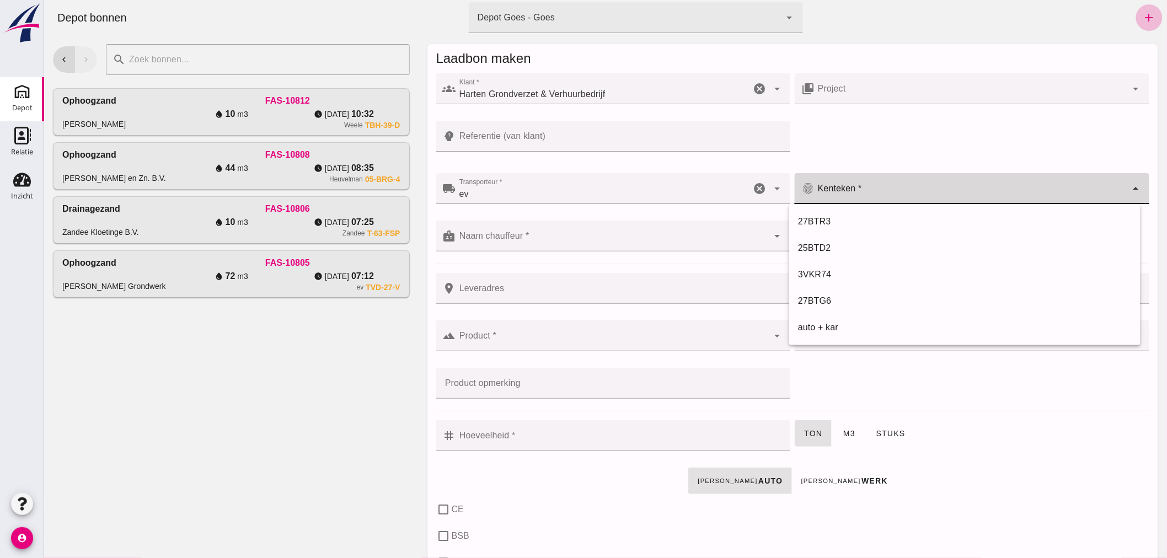
click at [862, 189] on input "Kenteken *" at bounding box center [970, 193] width 313 height 13
click at [828, 299] on div "27BTG6" at bounding box center [964, 300] width 334 height 13
type input "27BTG6"
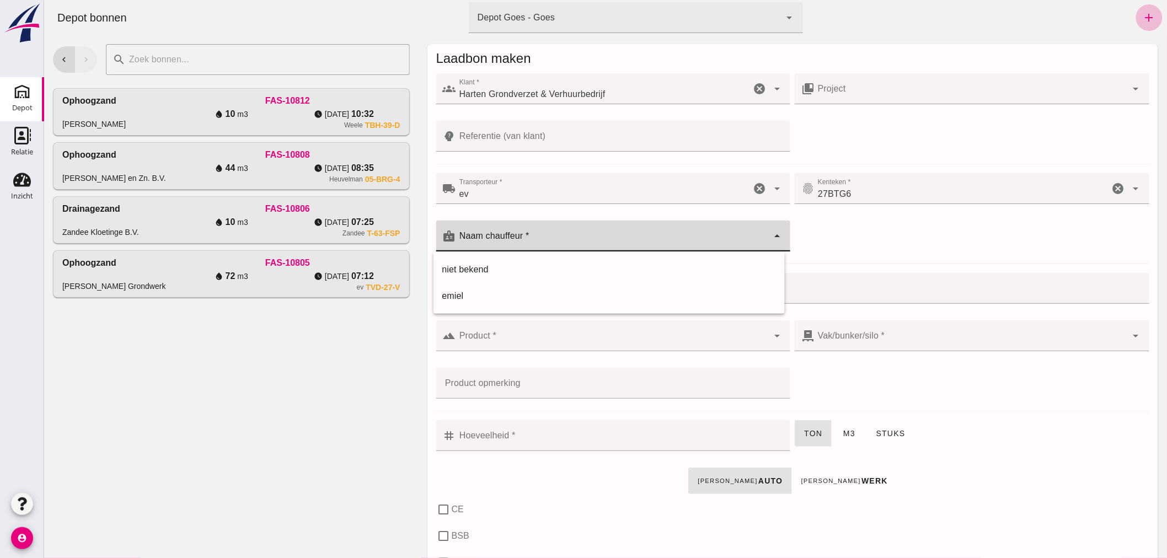
click at [553, 235] on input "Naam chauffeur *" at bounding box center [611, 241] width 313 height 13
click at [523, 296] on div "emiel" at bounding box center [609, 295] width 334 height 13
type input "emiel"
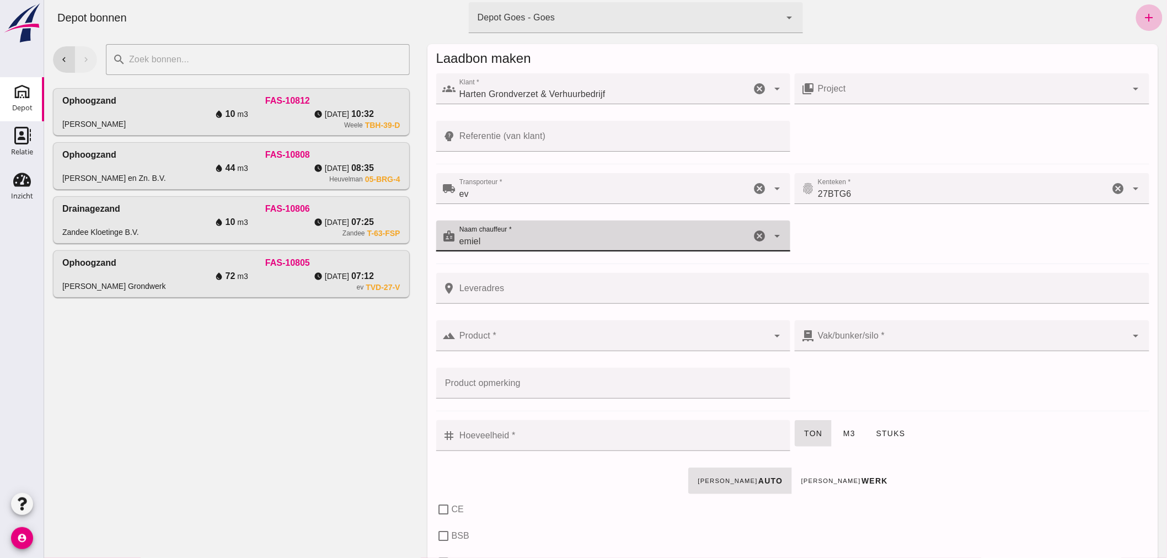
click at [541, 289] on input "Leveradres" at bounding box center [798, 288] width 686 height 31
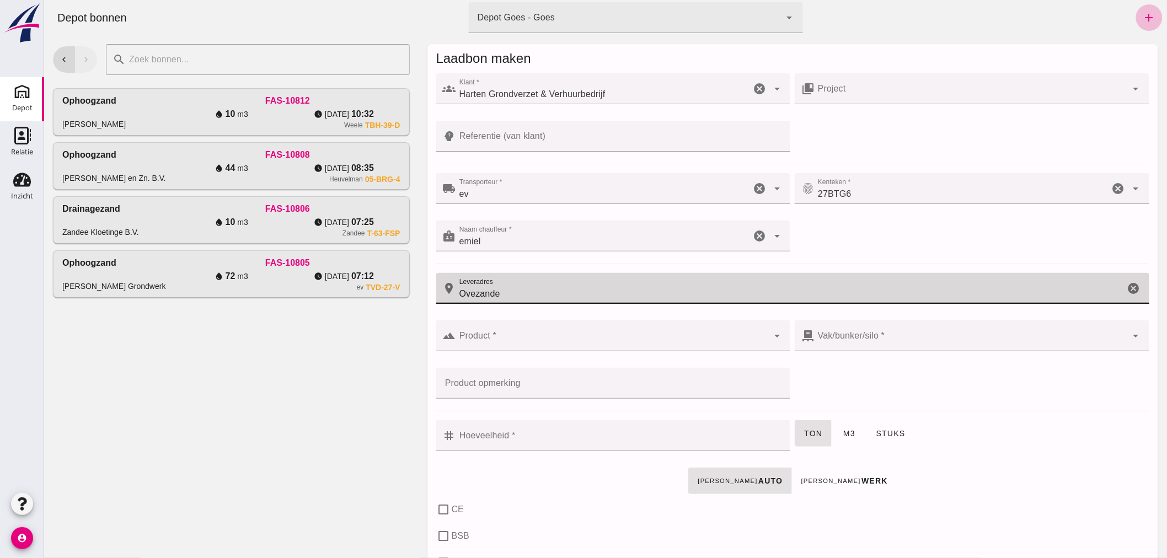
type input "Ovezande"
click at [549, 343] on input "Product *" at bounding box center [611, 341] width 313 height 13
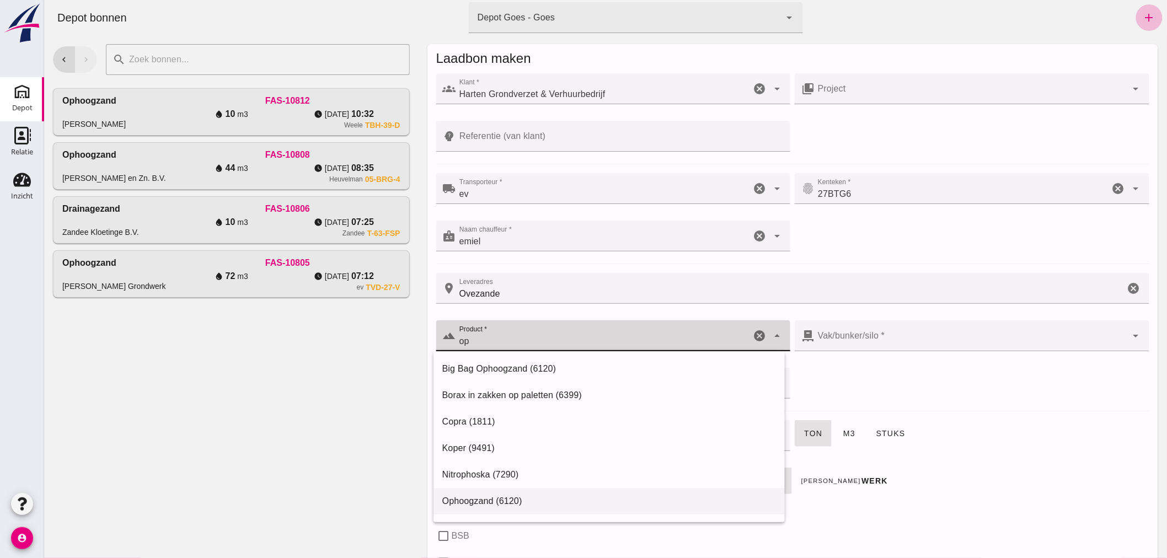
click at [545, 495] on div "Ophoogzand (6120)" at bounding box center [609, 501] width 334 height 13
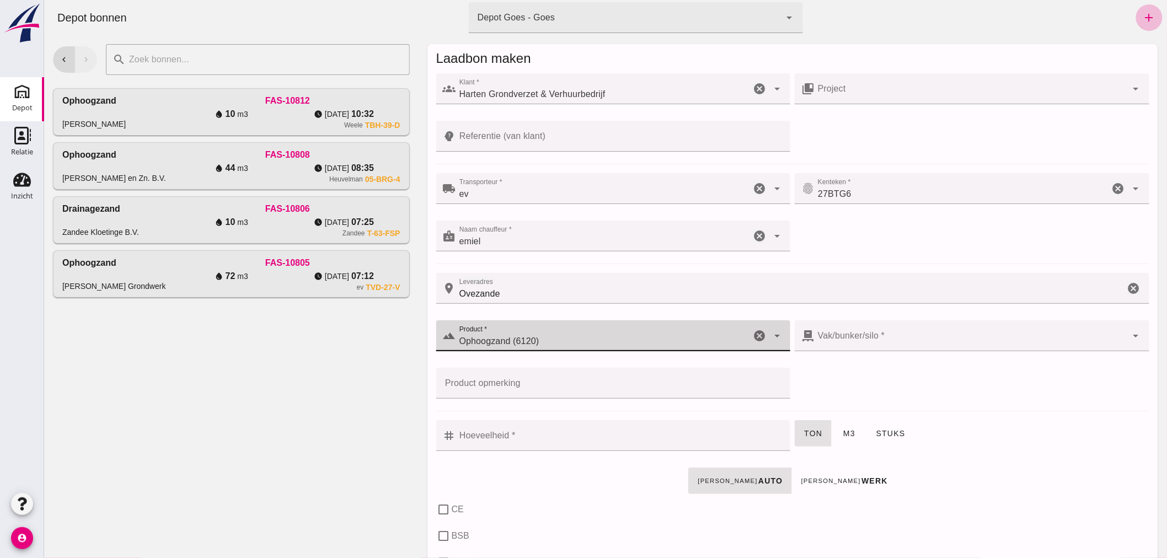
type input "Ophoogzand (6120)"
click at [562, 436] on input "Hoeveelheid *" at bounding box center [619, 435] width 328 height 31
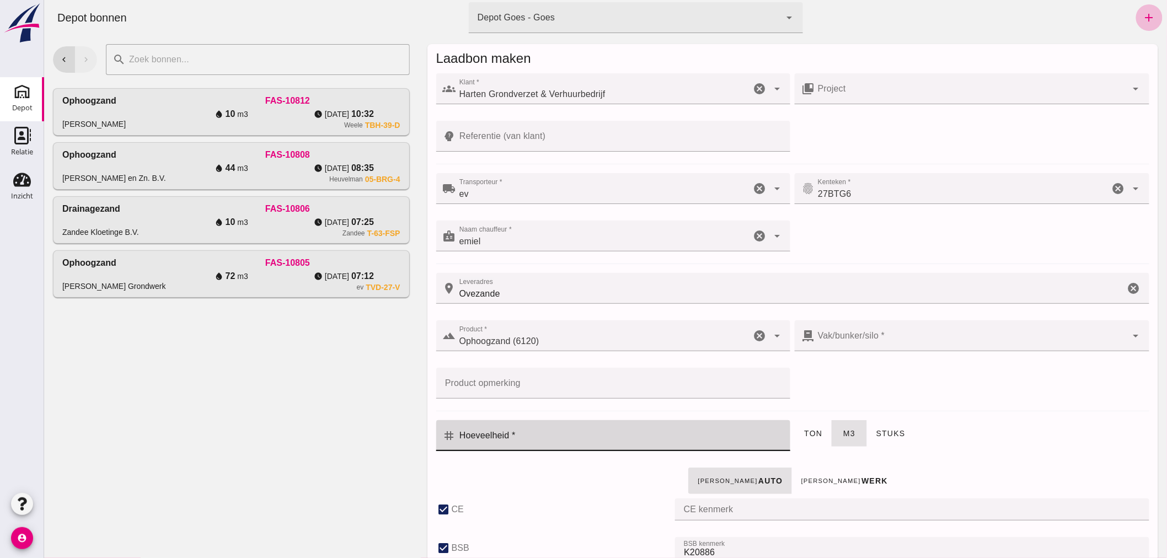
type input "38"
checkbox input "true"
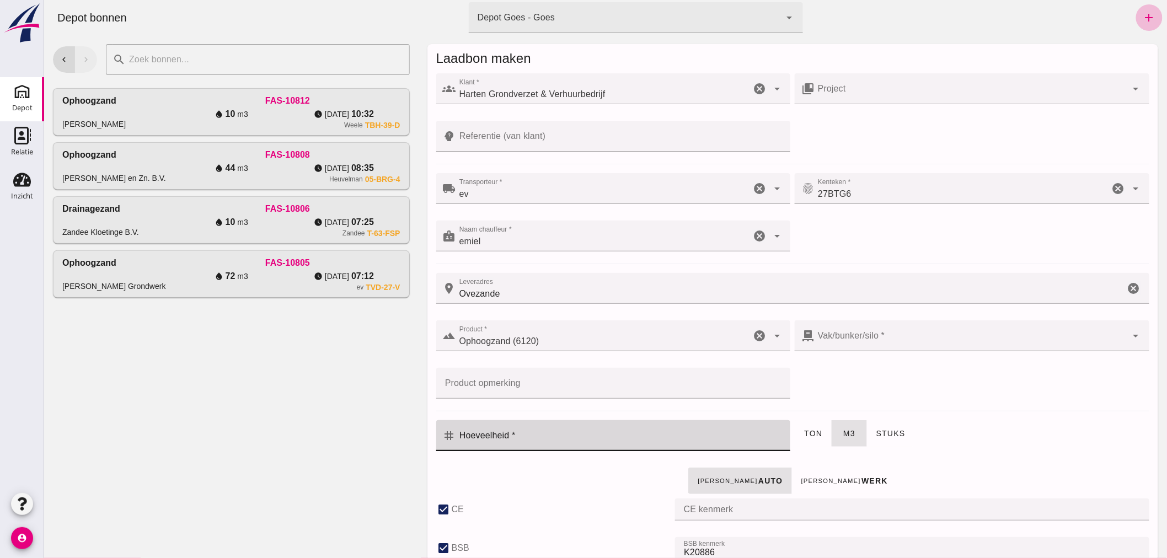
checkbox input "true"
type input "40"
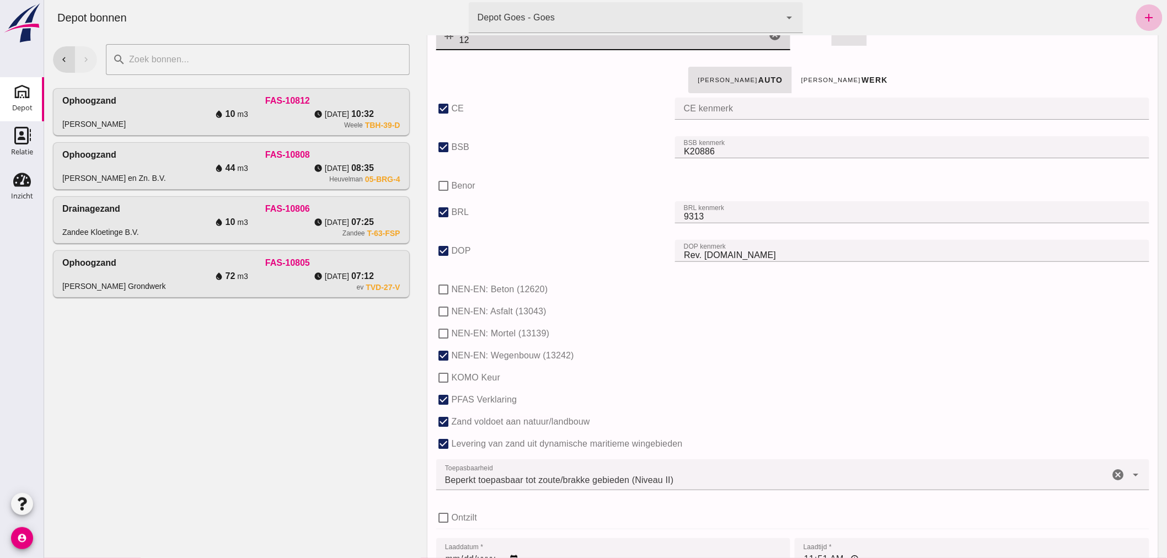
scroll to position [674, 0]
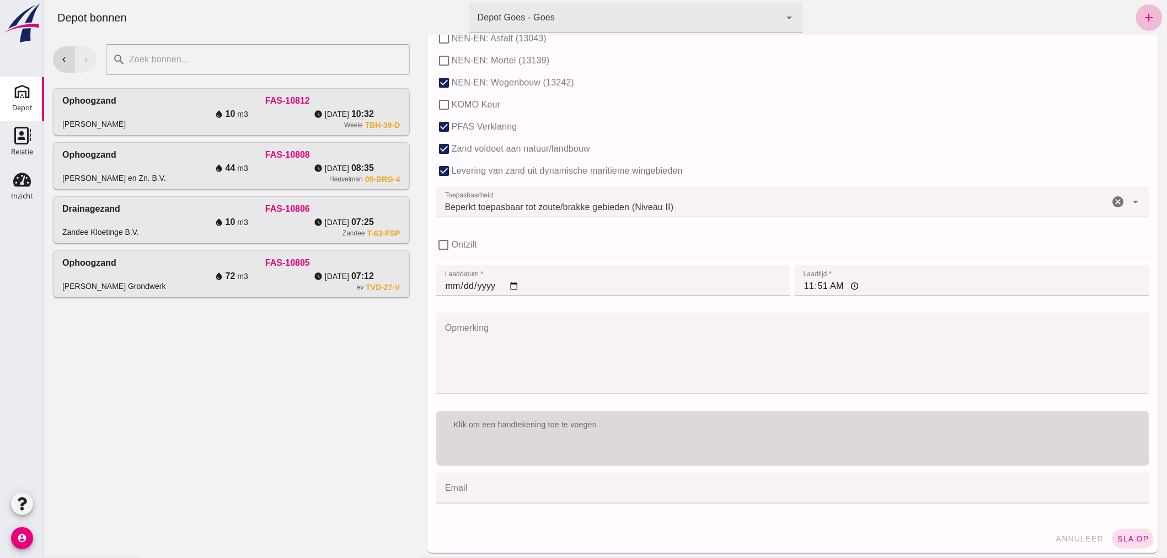
type input "12"
click at [595, 445] on div "Klik om een handtekening toe te voegen" at bounding box center [792, 438] width 713 height 55
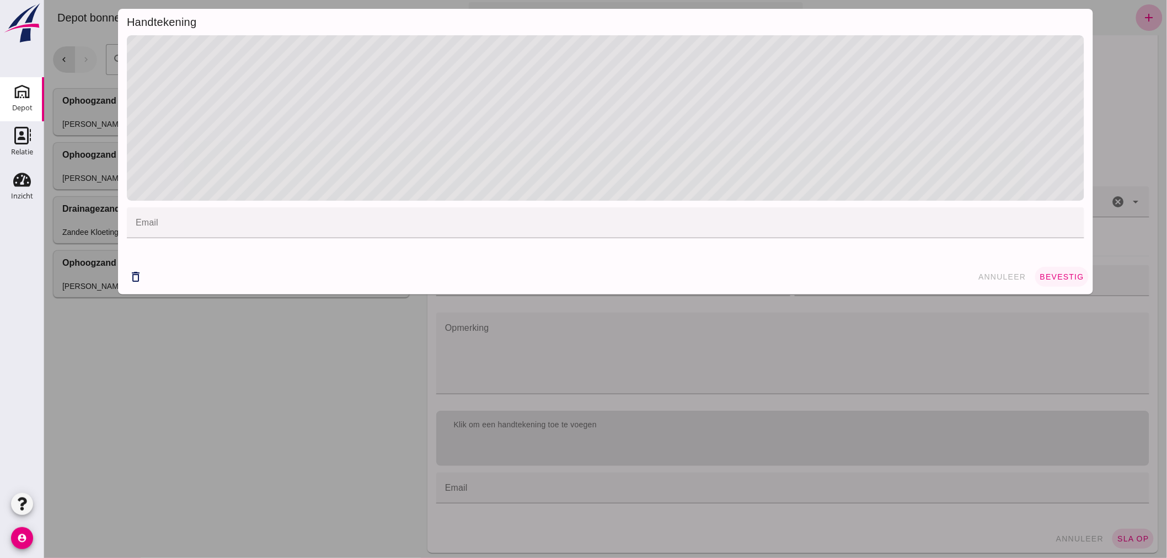
click at [1047, 268] on button "bevestig" at bounding box center [1060, 277] width 53 height 20
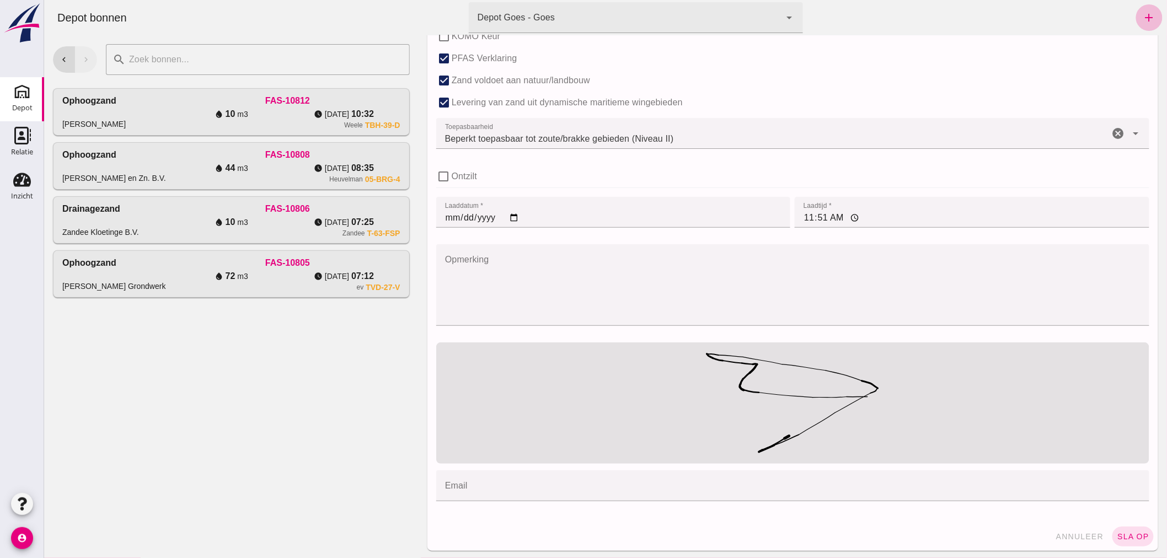
scroll to position [743, 0]
click at [1125, 533] on span "sla op" at bounding box center [1132, 535] width 33 height 9
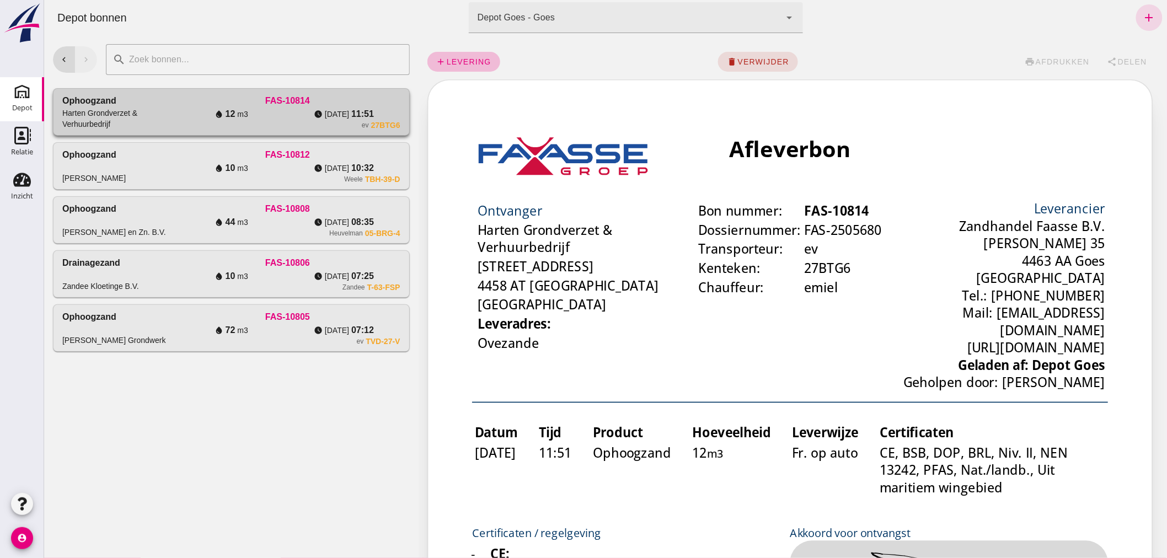
scroll to position [0, 0]
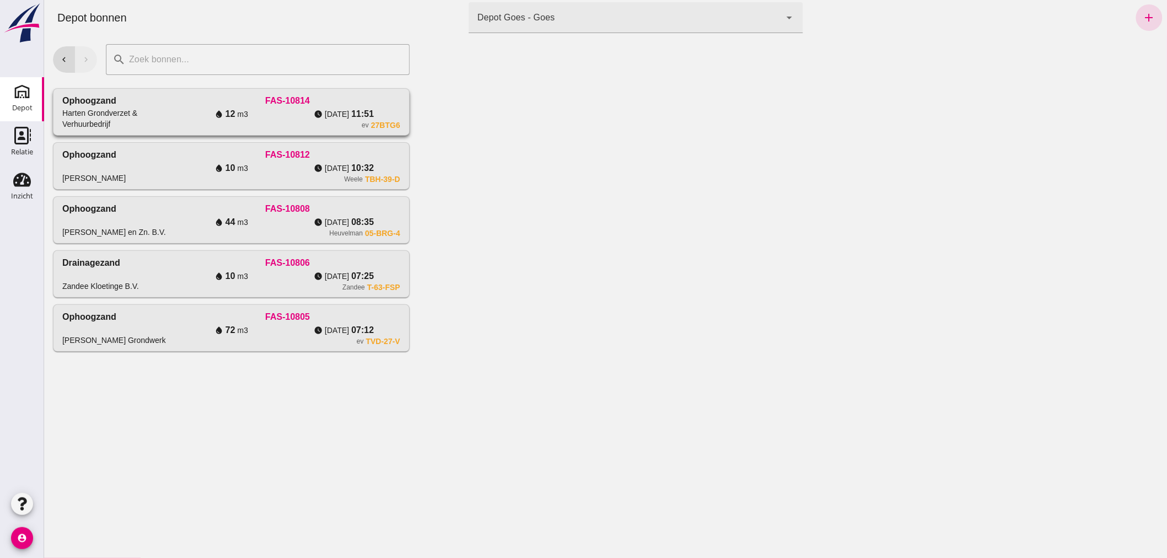
click at [154, 115] on div "Harten Grondverzet & Verhuurbedrijf" at bounding box center [118, 119] width 112 height 22
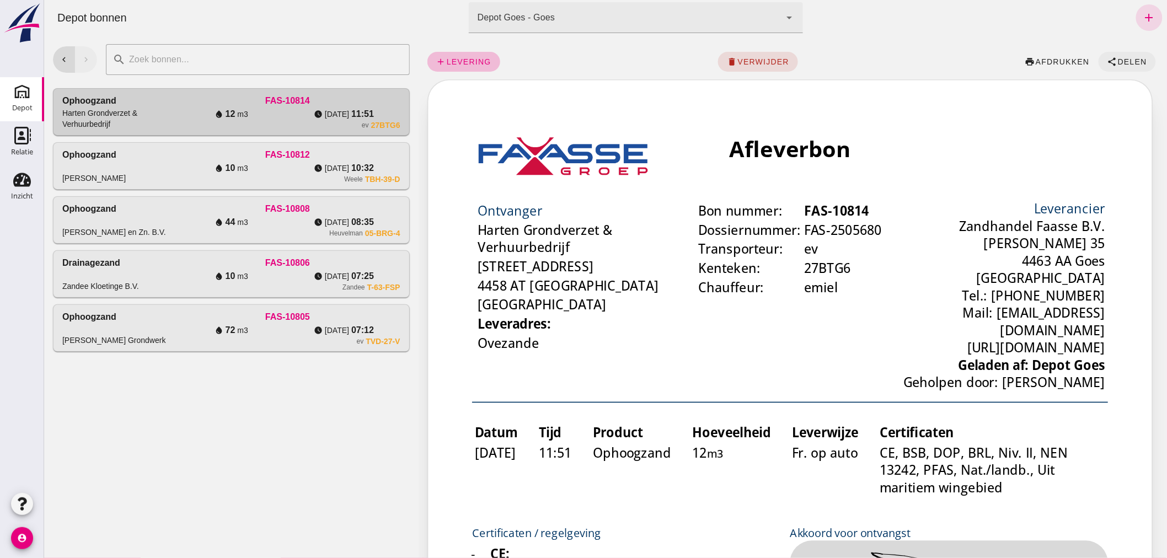
click at [1118, 57] on span "Delen" at bounding box center [1131, 61] width 30 height 9
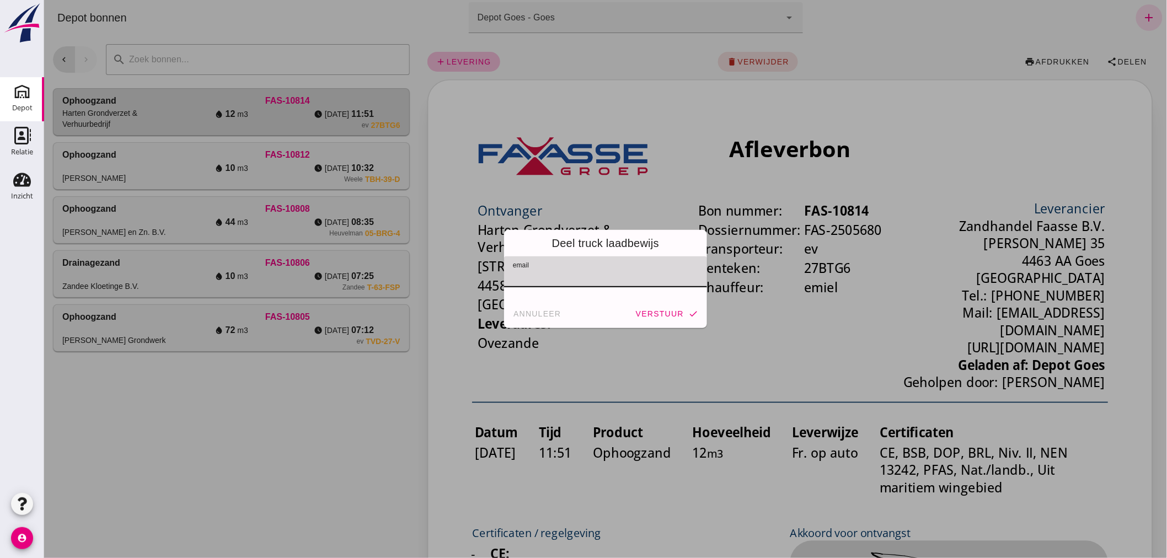
paste input "info@hartengrondverzet.nl"
type input "info@hartengrondverzet.nl"
click at [658, 310] on span "verstuur" at bounding box center [659, 313] width 49 height 9
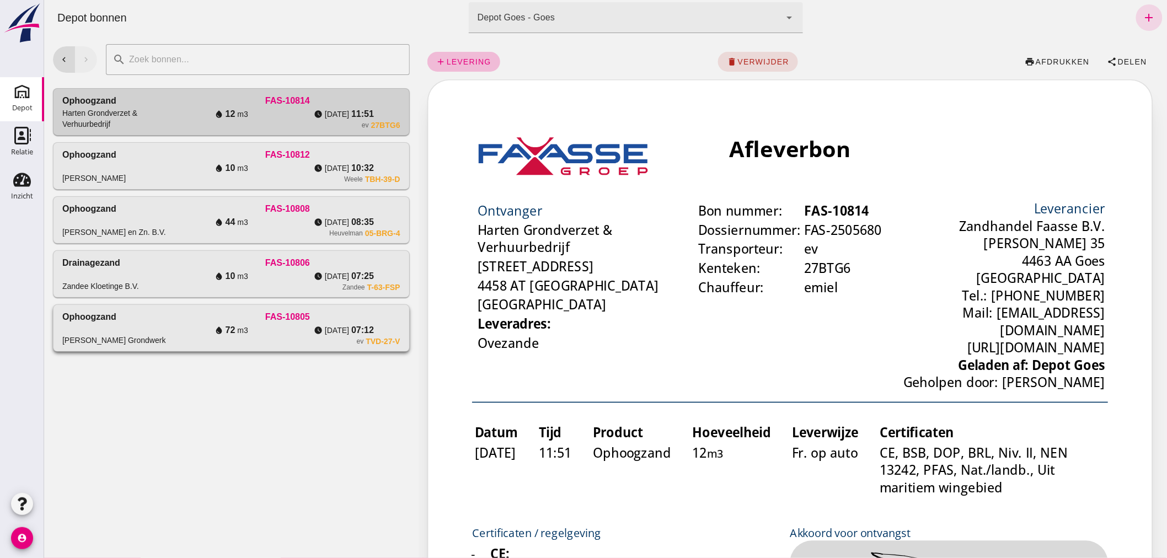
click at [153, 322] on div "[PERSON_NAME] Grondwerk" at bounding box center [118, 327] width 112 height 35
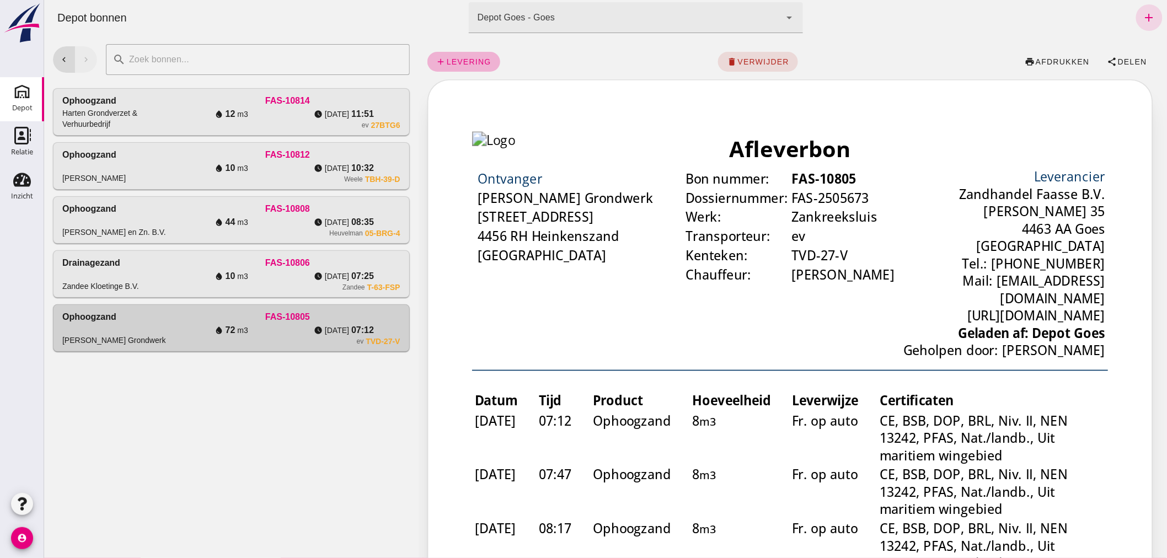
click at [471, 57] on span "levering" at bounding box center [467, 61] width 45 height 9
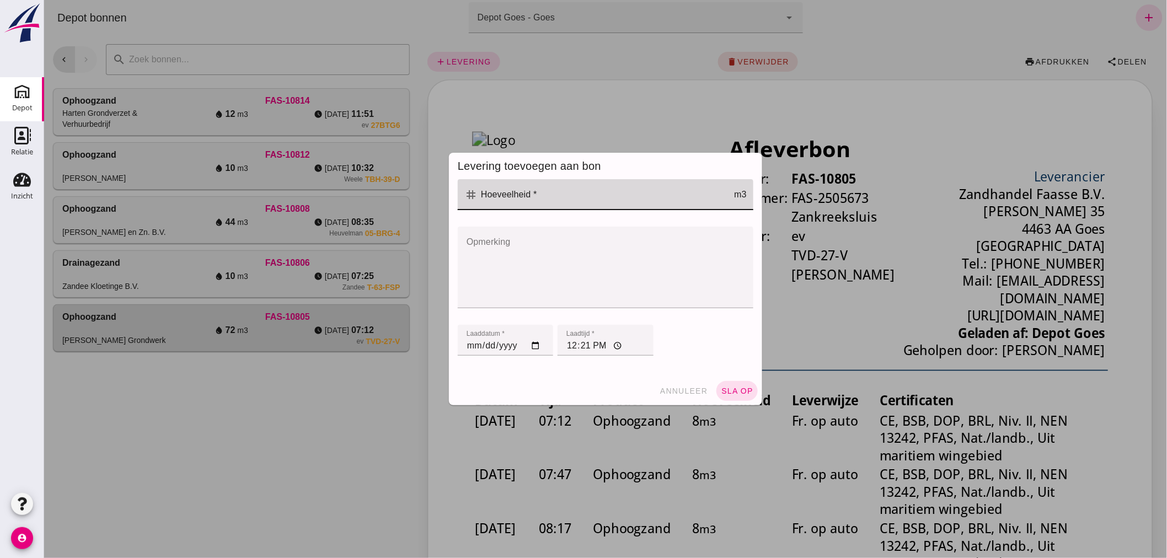
click at [538, 202] on input "Hoeveelheid *" at bounding box center [605, 194] width 256 height 31
type input "8"
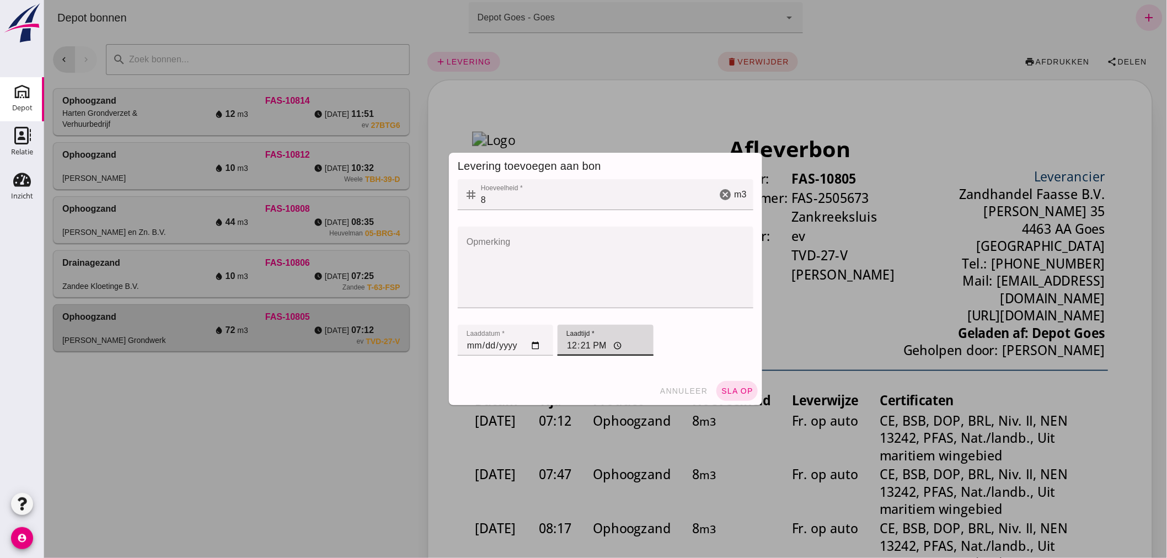
click at [597, 345] on input "12:21" at bounding box center [604, 340] width 95 height 31
type input "12:05"
click at [739, 388] on span "sla op" at bounding box center [736, 390] width 33 height 9
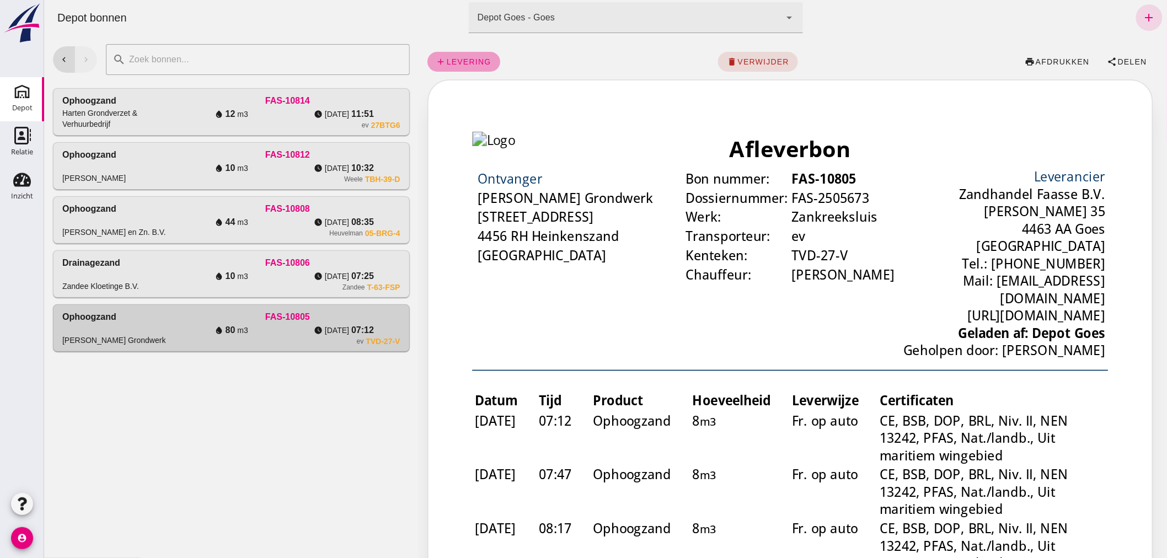
click at [469, 61] on span "levering" at bounding box center [467, 61] width 45 height 9
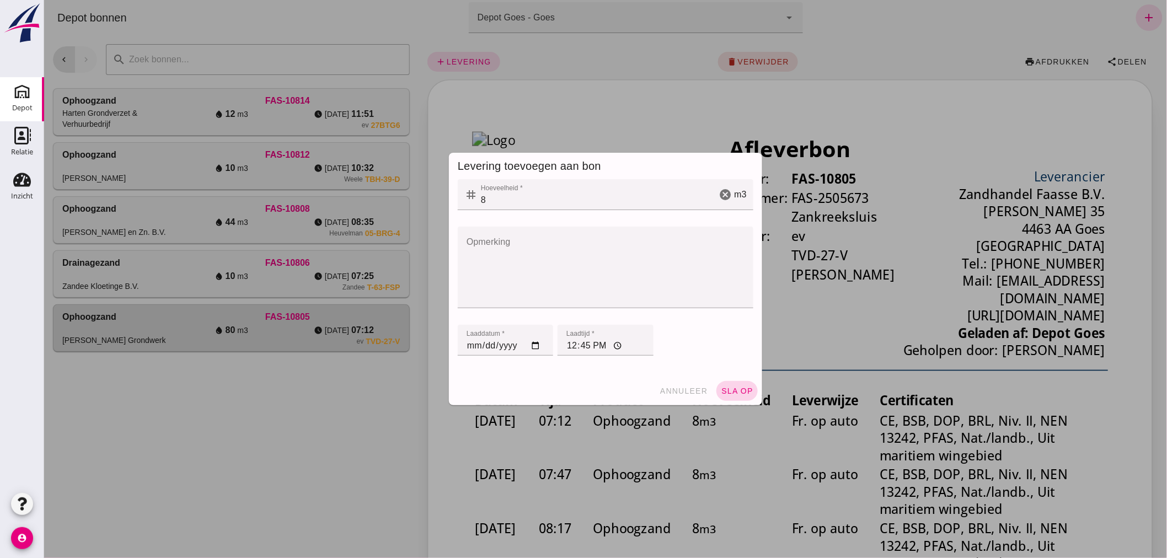
click at [726, 387] on span "sla op" at bounding box center [736, 390] width 33 height 9
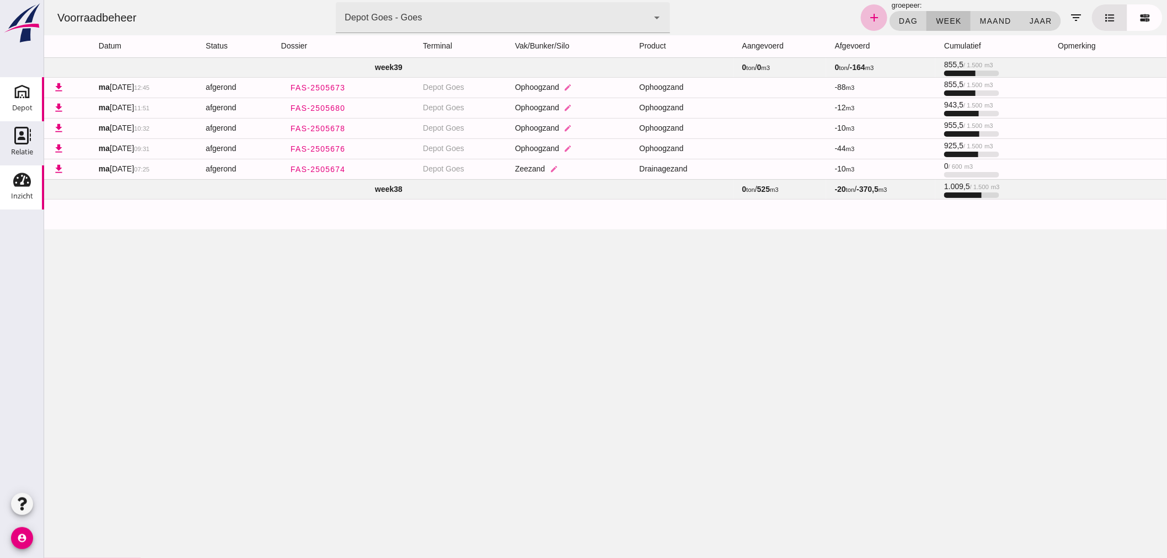
drag, startPoint x: 42, startPoint y: 90, endPoint x: 39, endPoint y: 79, distance: 11.5
click at [39, 80] on div "Depot Depot" at bounding box center [22, 99] width 44 height 44
click at [24, 90] on icon "Depot" at bounding box center [22, 92] width 18 height 18
